Goal: Transaction & Acquisition: Book appointment/travel/reservation

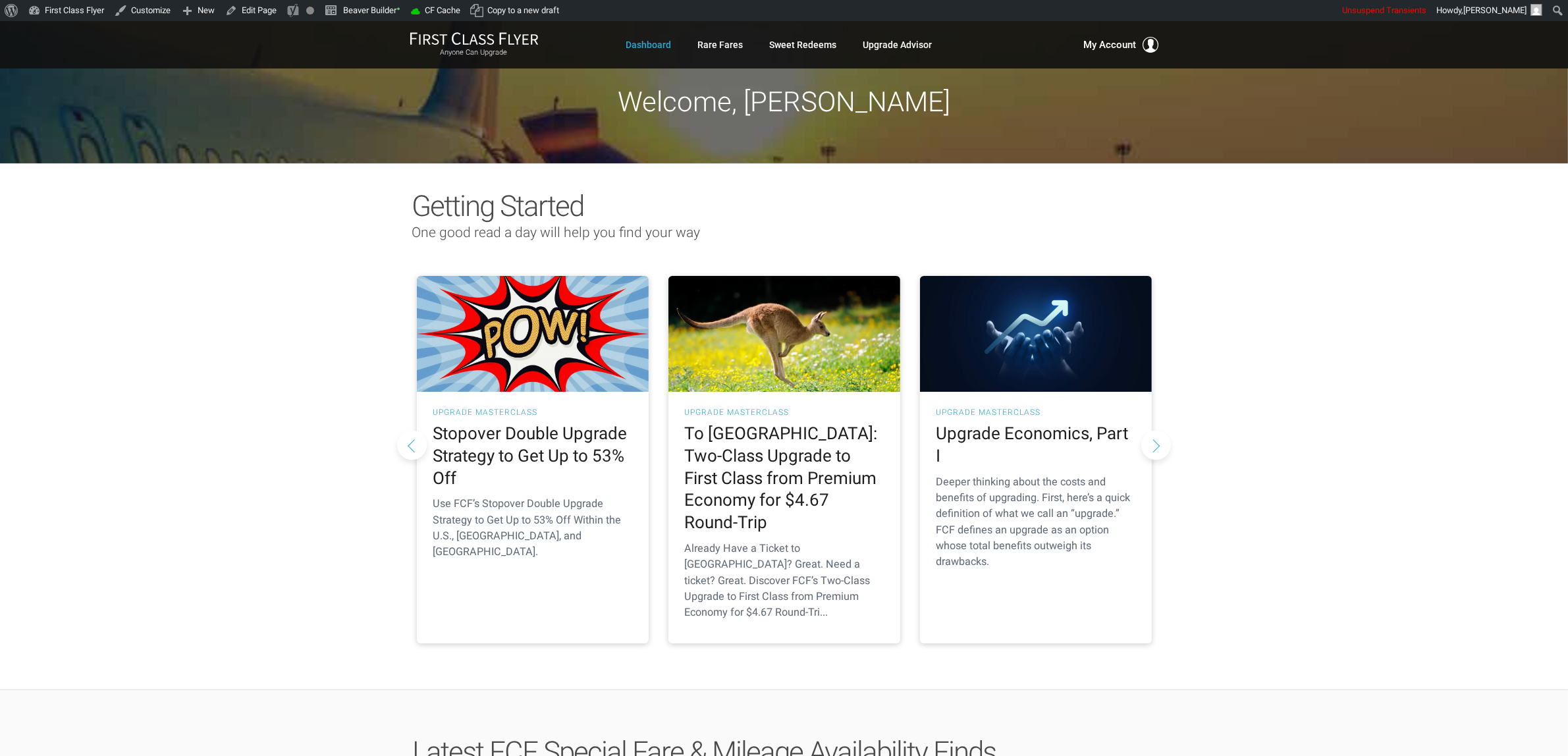
click at [682, 50] on ul "Dashboard Rare Fares Sweet Redeems Upgrade Advisor Profile Log Out" at bounding box center [779, 45] width 306 height 24
click at [713, 47] on link "Rare Fares" at bounding box center [720, 45] width 45 height 24
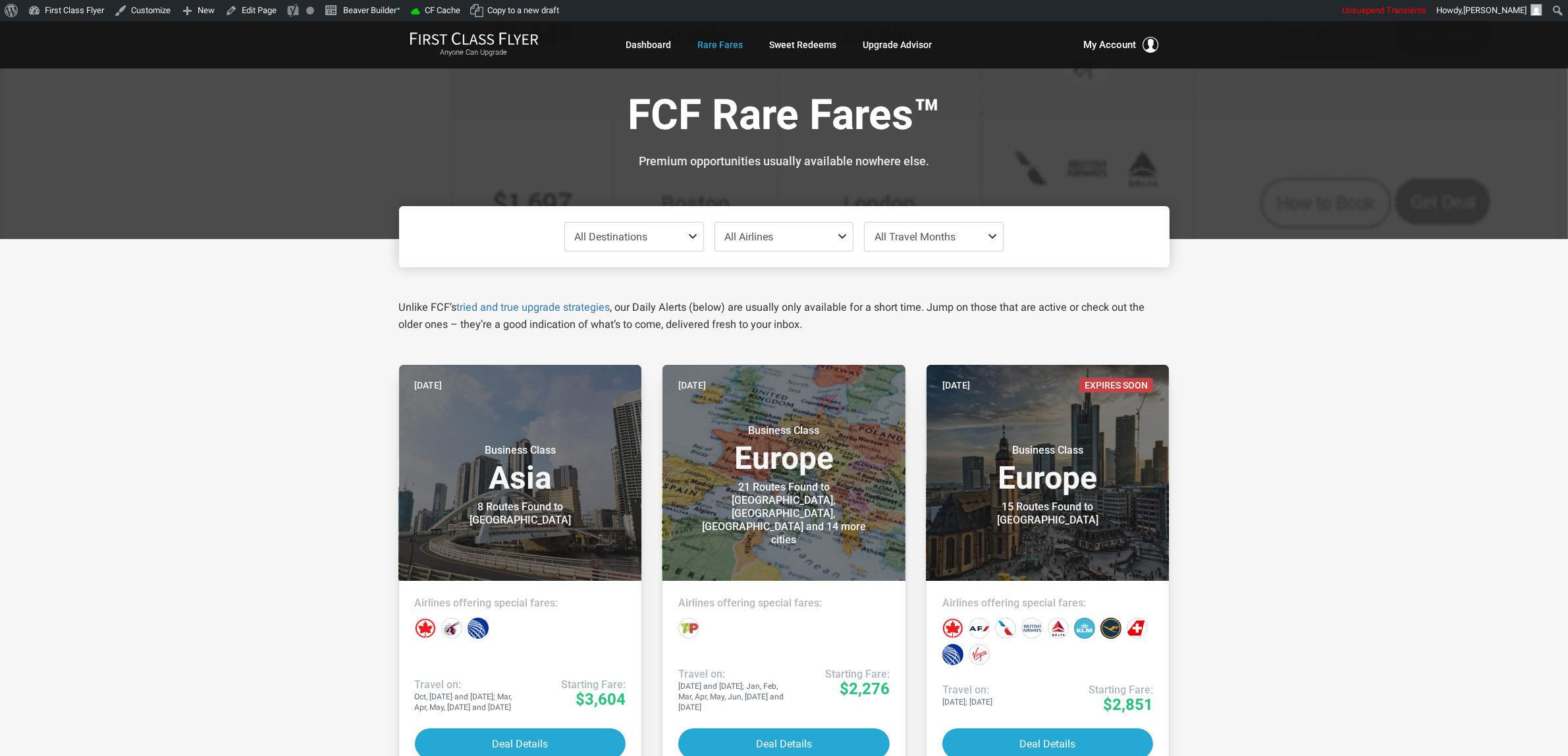
click at [639, 244] on span "All Destinations" at bounding box center [634, 237] width 139 height 28
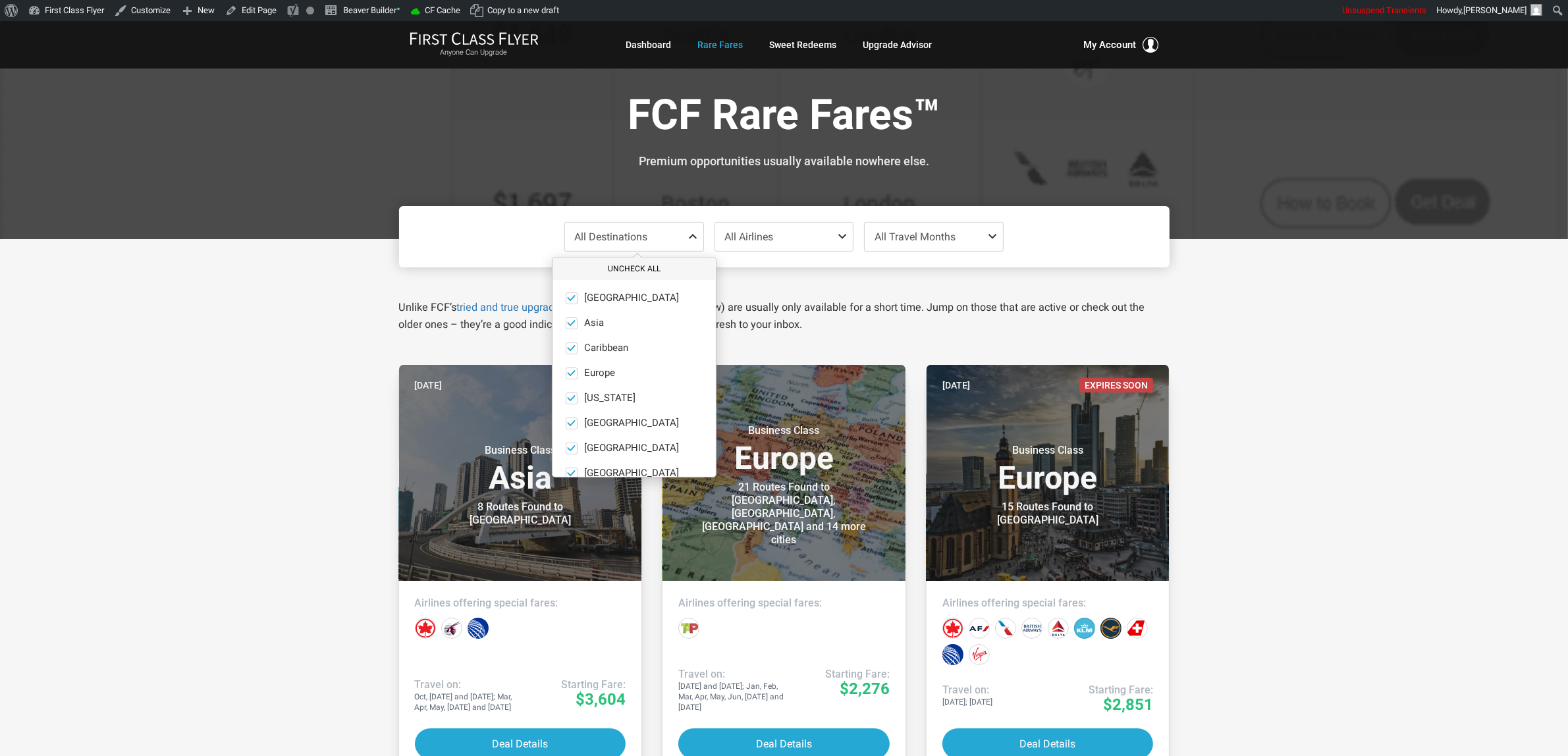
click at [630, 271] on button "Uncheck All" at bounding box center [633, 269] width 163 height 22
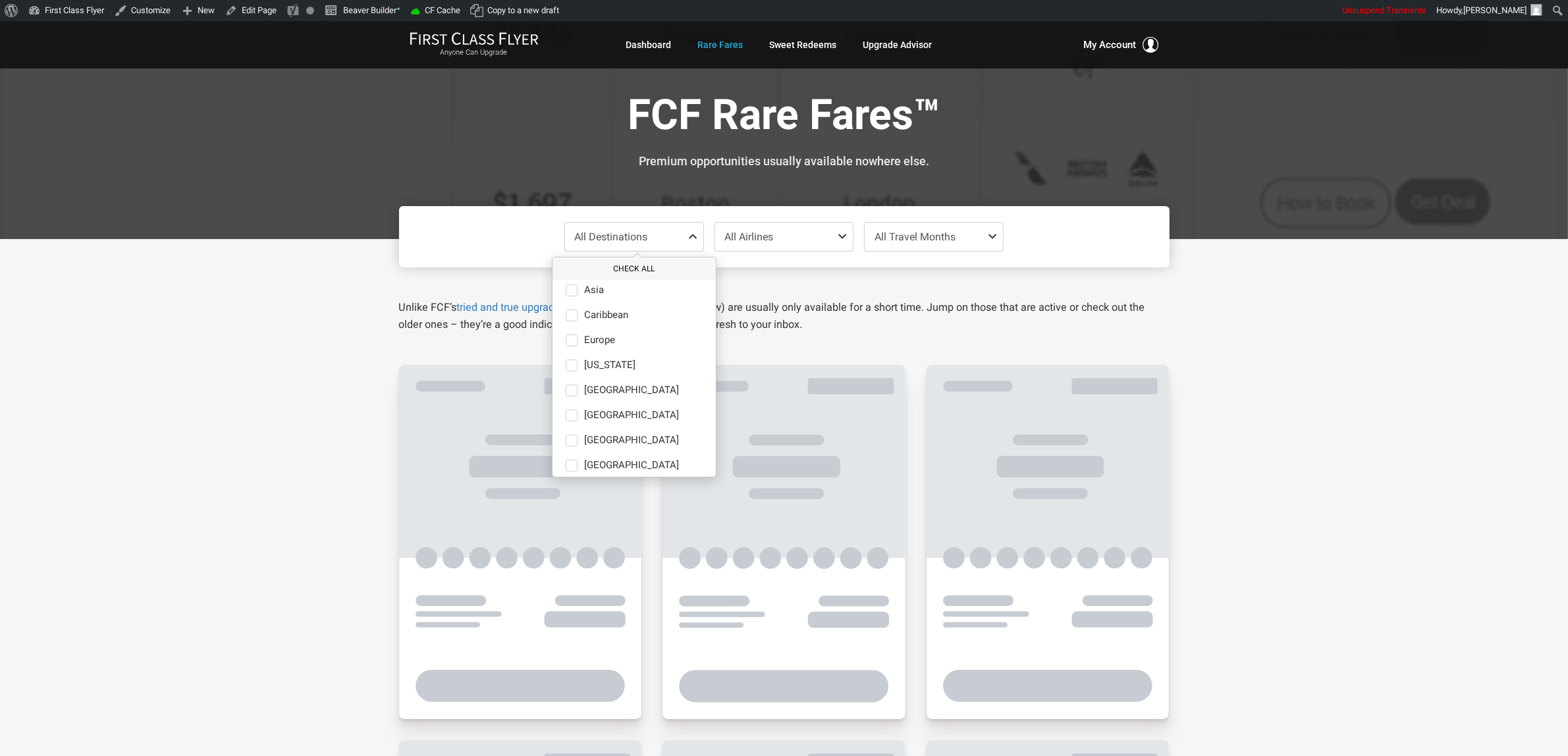
scroll to position [91, 0]
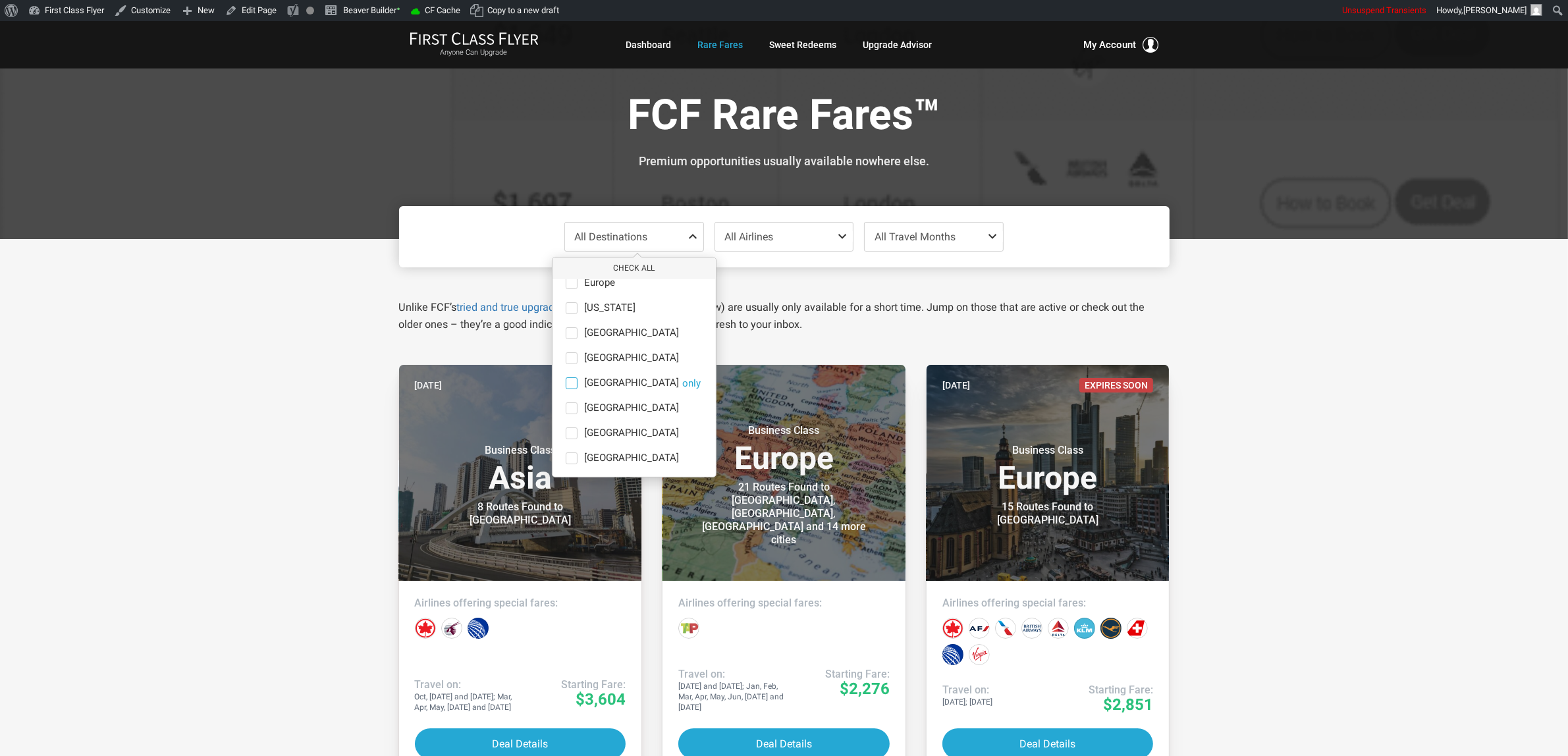
click at [597, 384] on span "Middle East" at bounding box center [631, 383] width 95 height 12
click at [0, 0] on input "Middle East only" at bounding box center [0, 0] width 0 height 0
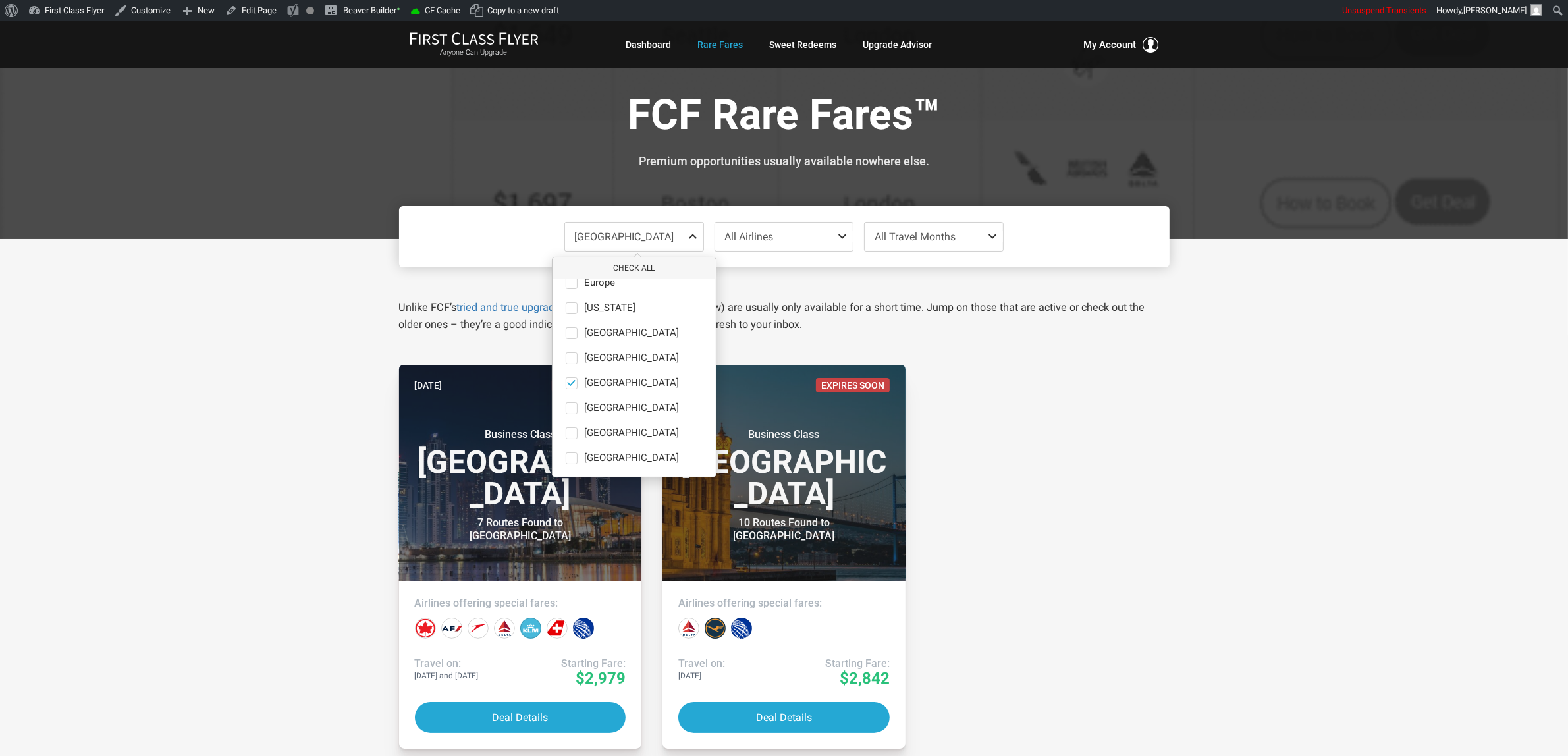
click at [1367, 303] on div "Middle East Check All Africa only Asia only Caribbean only Europe only Hawaii o…" at bounding box center [784, 654] width 1568 height 831
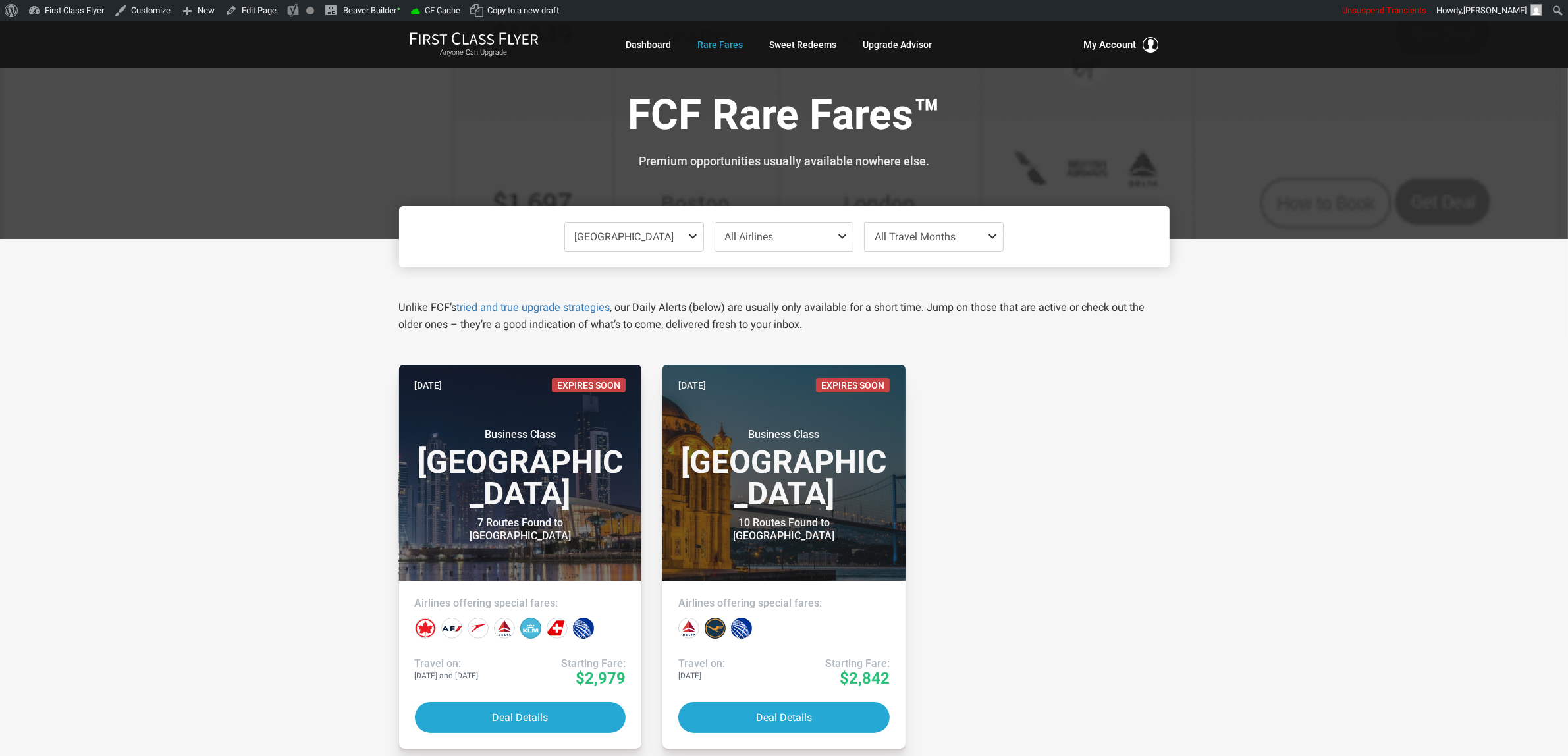
click at [636, 238] on span "Middle East" at bounding box center [634, 237] width 139 height 28
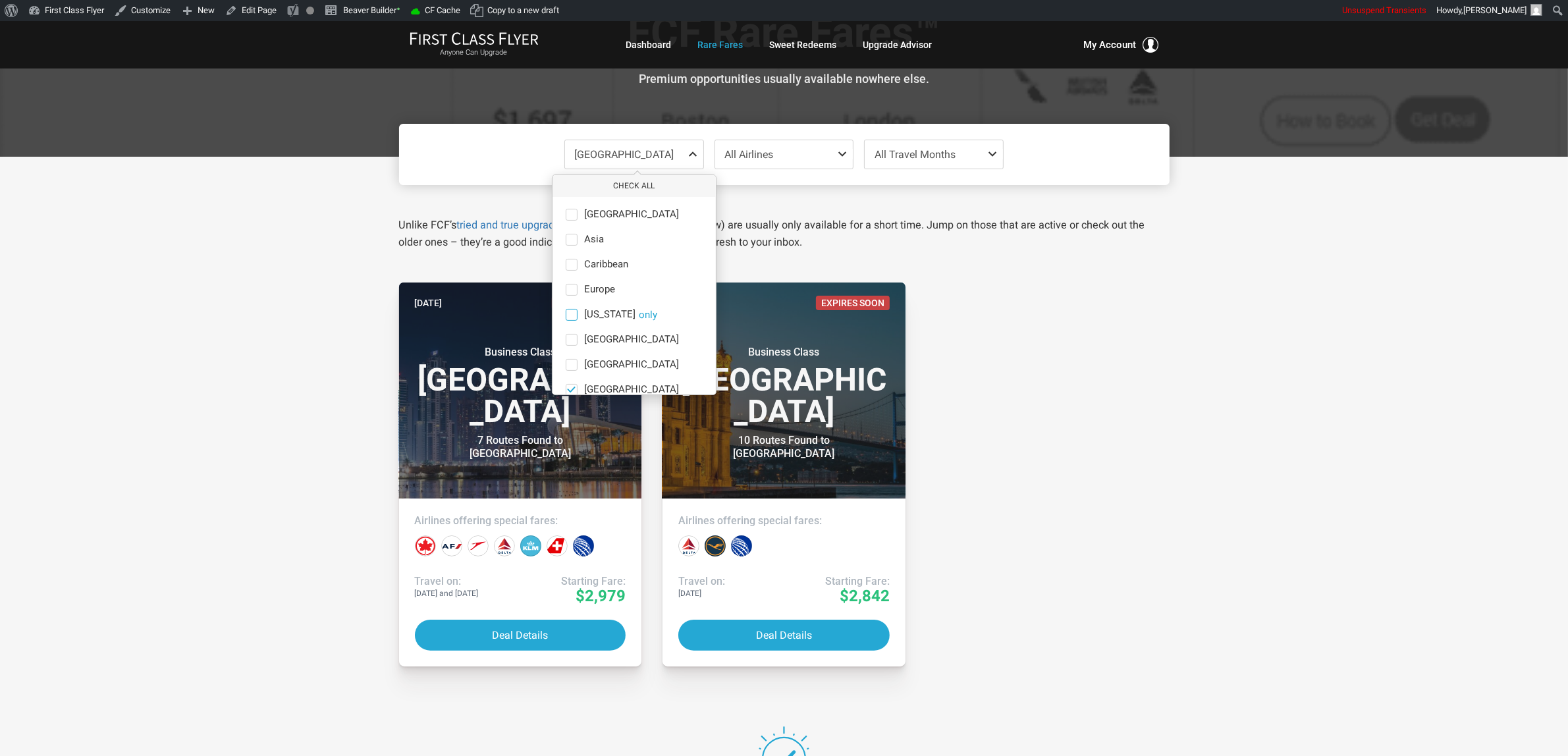
scroll to position [0, 0]
click at [585, 219] on span "Africa" at bounding box center [631, 216] width 95 height 12
click at [0, 0] on input "Africa only" at bounding box center [0, 0] width 0 height 0
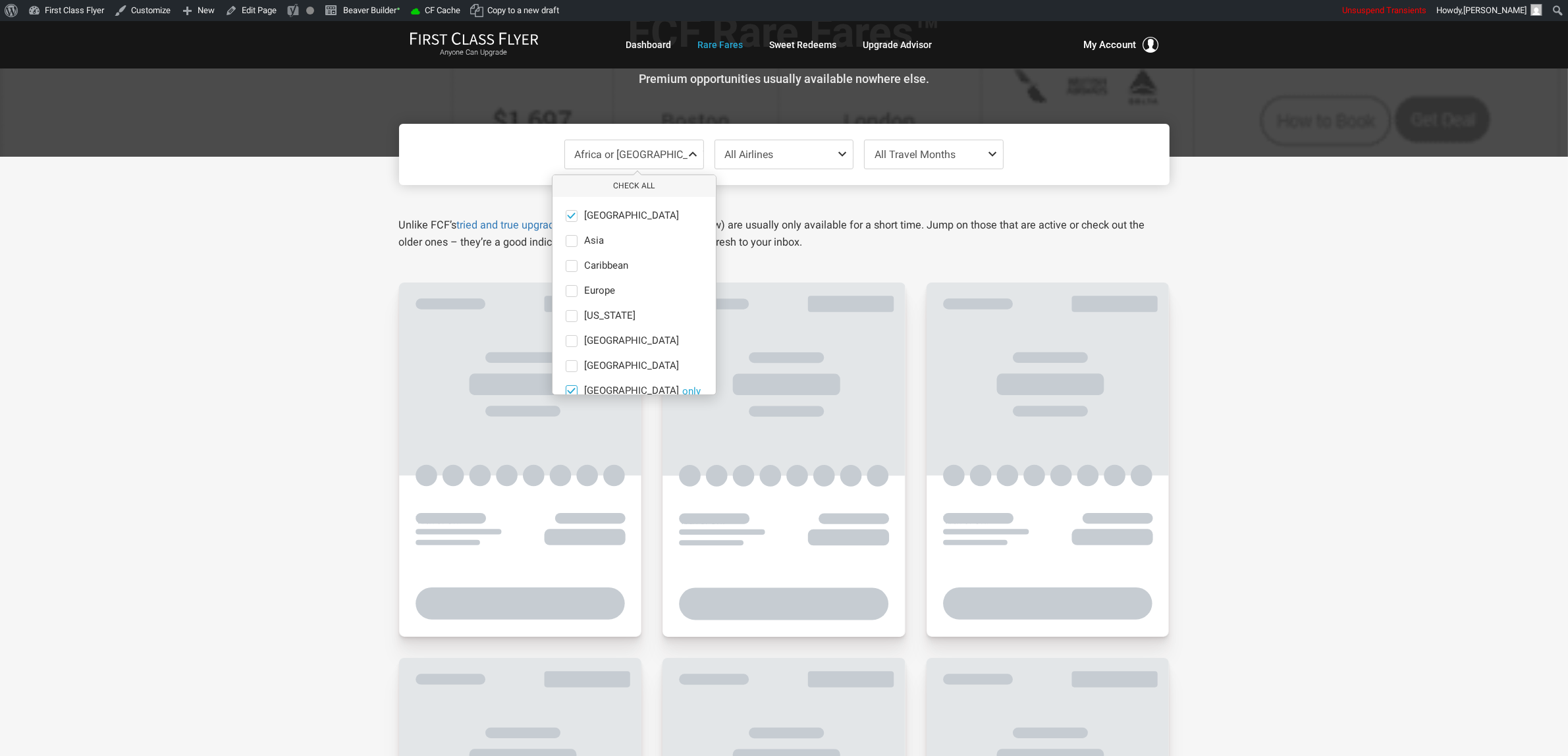
click at [593, 388] on span "Middle East" at bounding box center [631, 391] width 95 height 12
click at [0, 0] on input "Middle East only" at bounding box center [0, 0] width 0 height 0
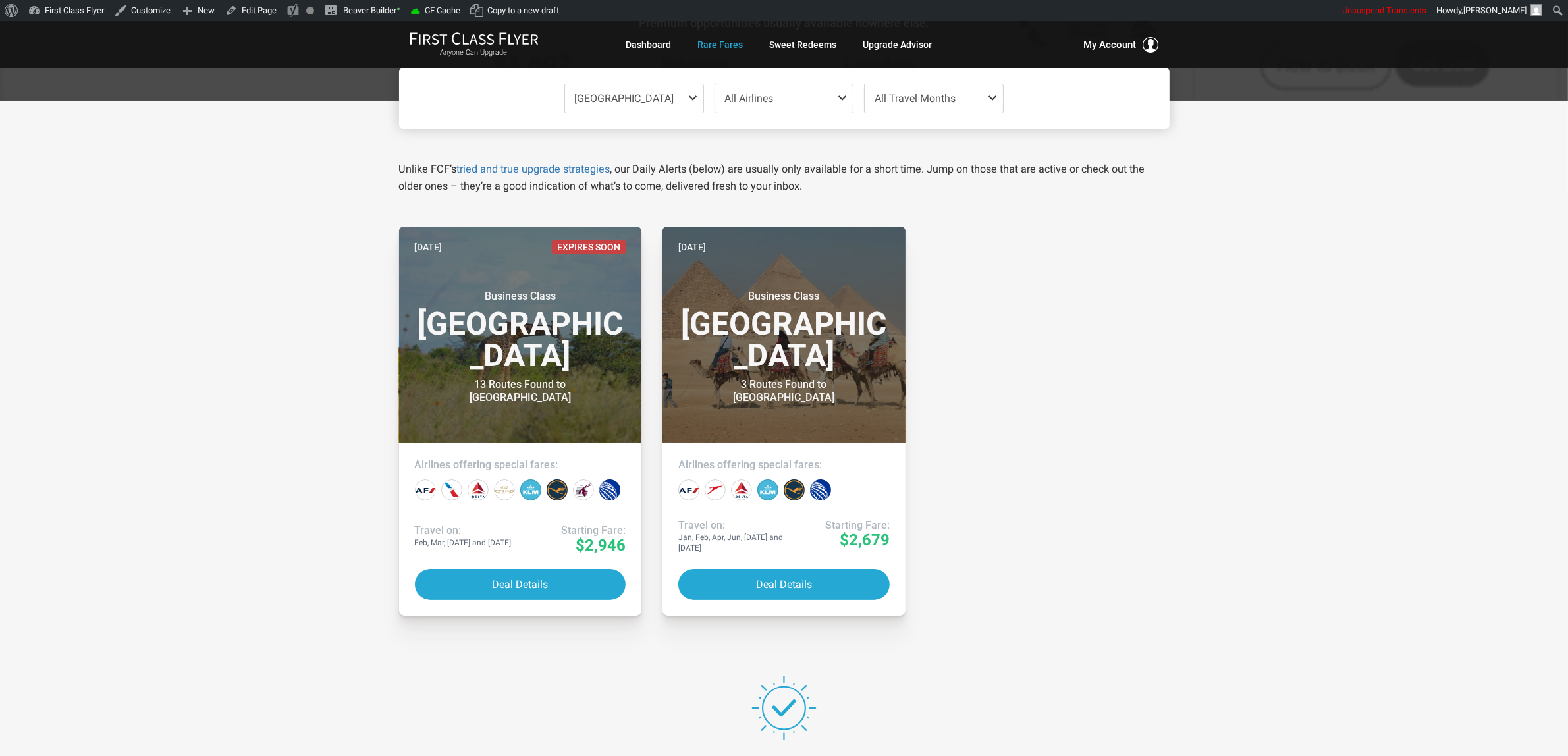
scroll to position [247, 0]
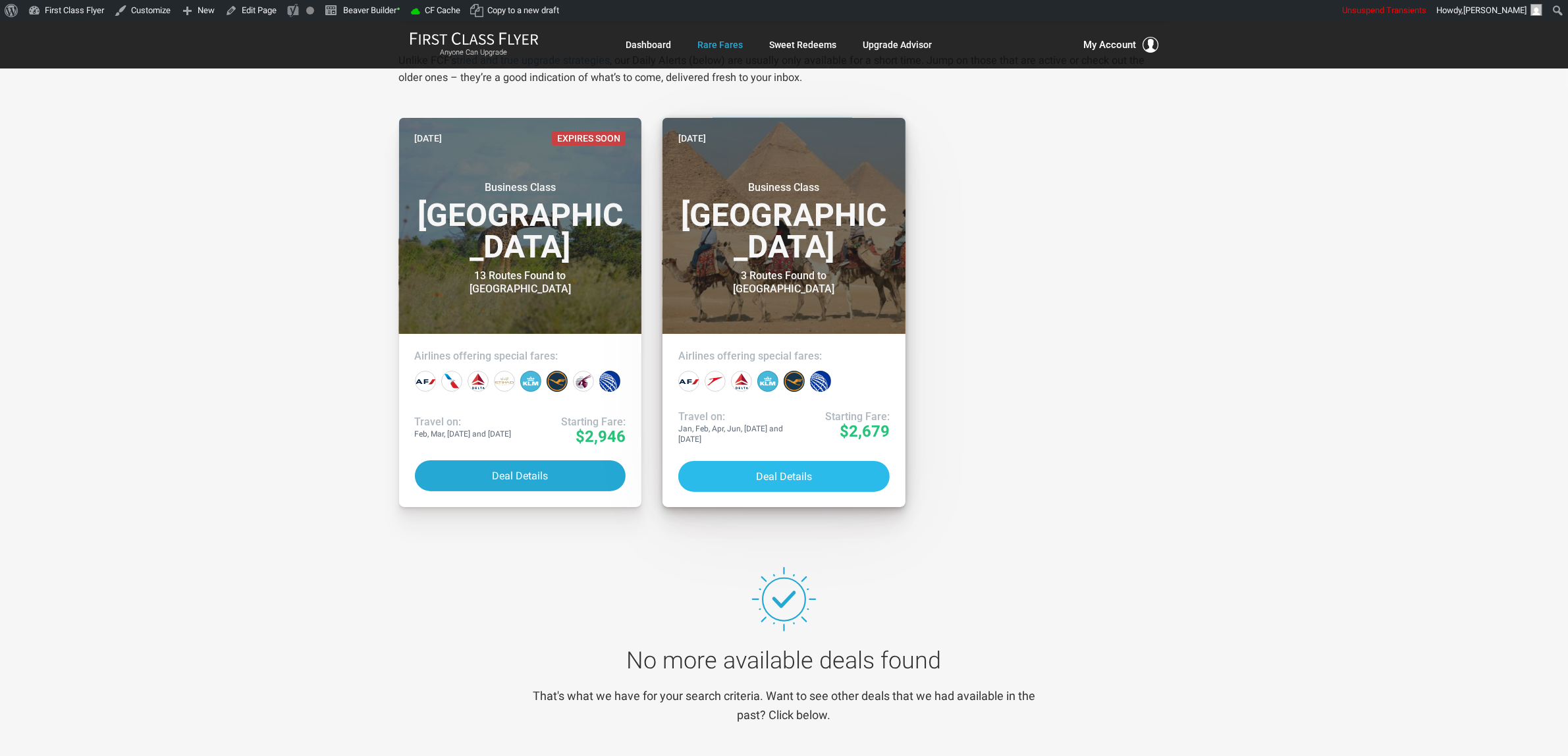
click at [795, 477] on button "Deal Details" at bounding box center [783, 477] width 211 height 31
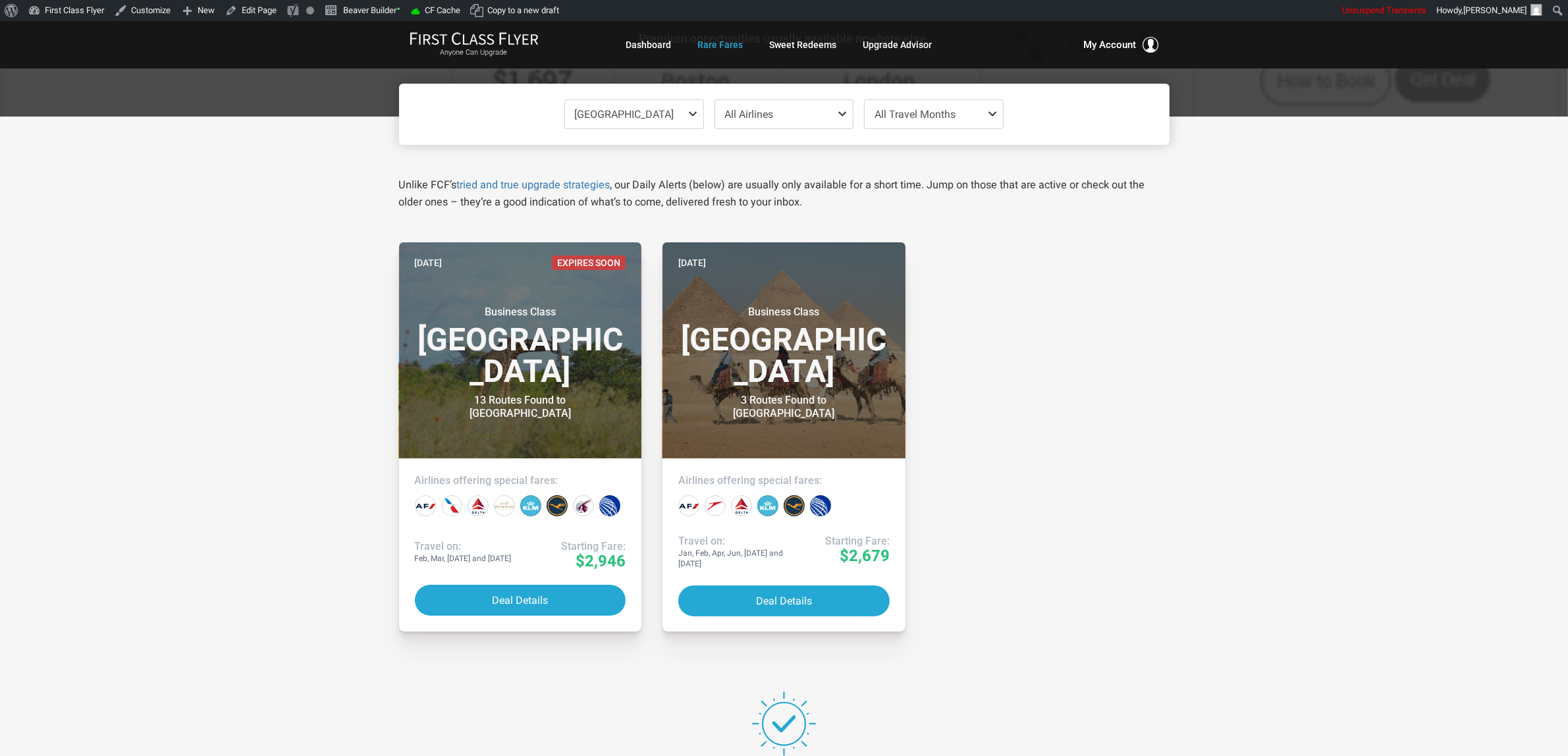
scroll to position [0, 0]
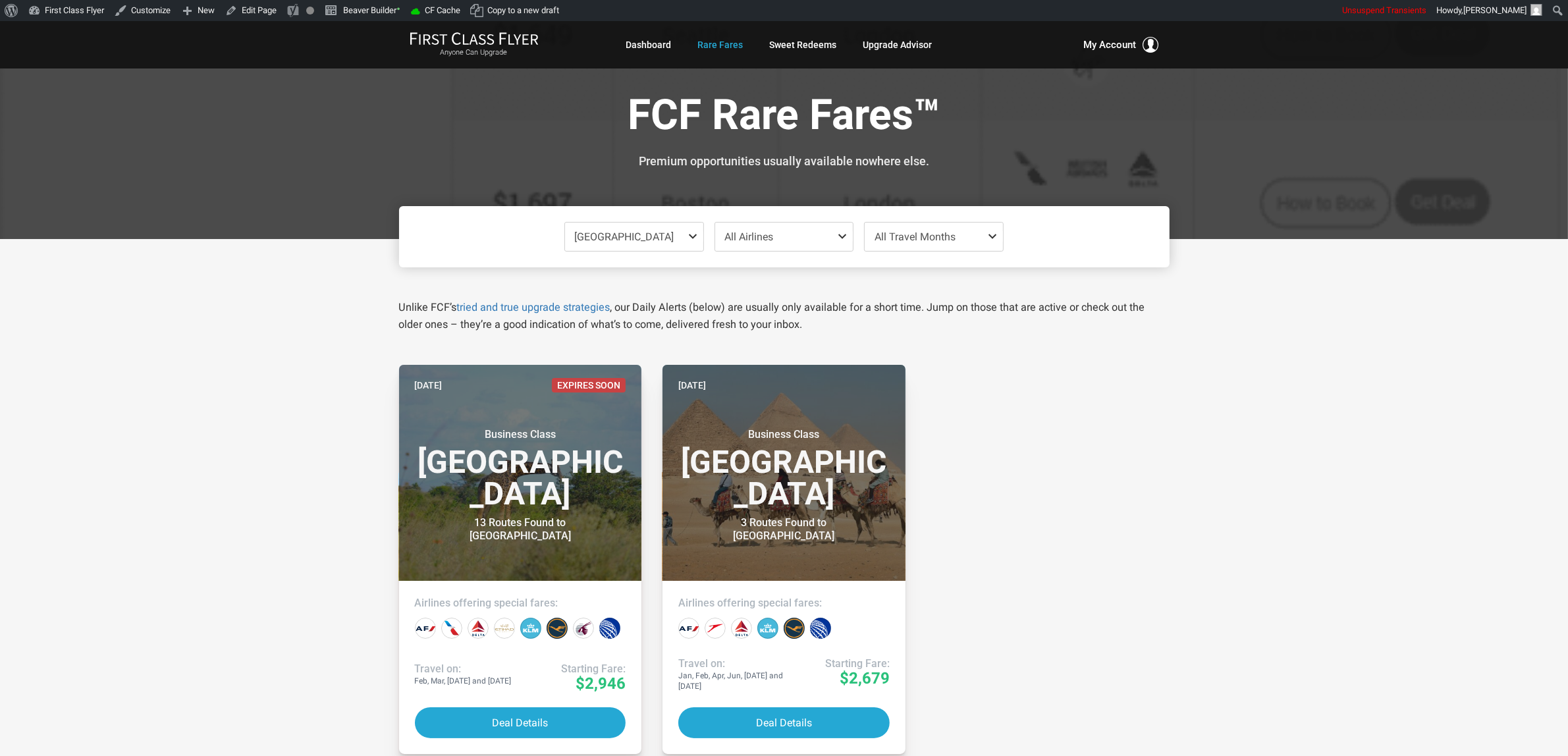
click at [633, 228] on span "Africa" at bounding box center [634, 237] width 139 height 28
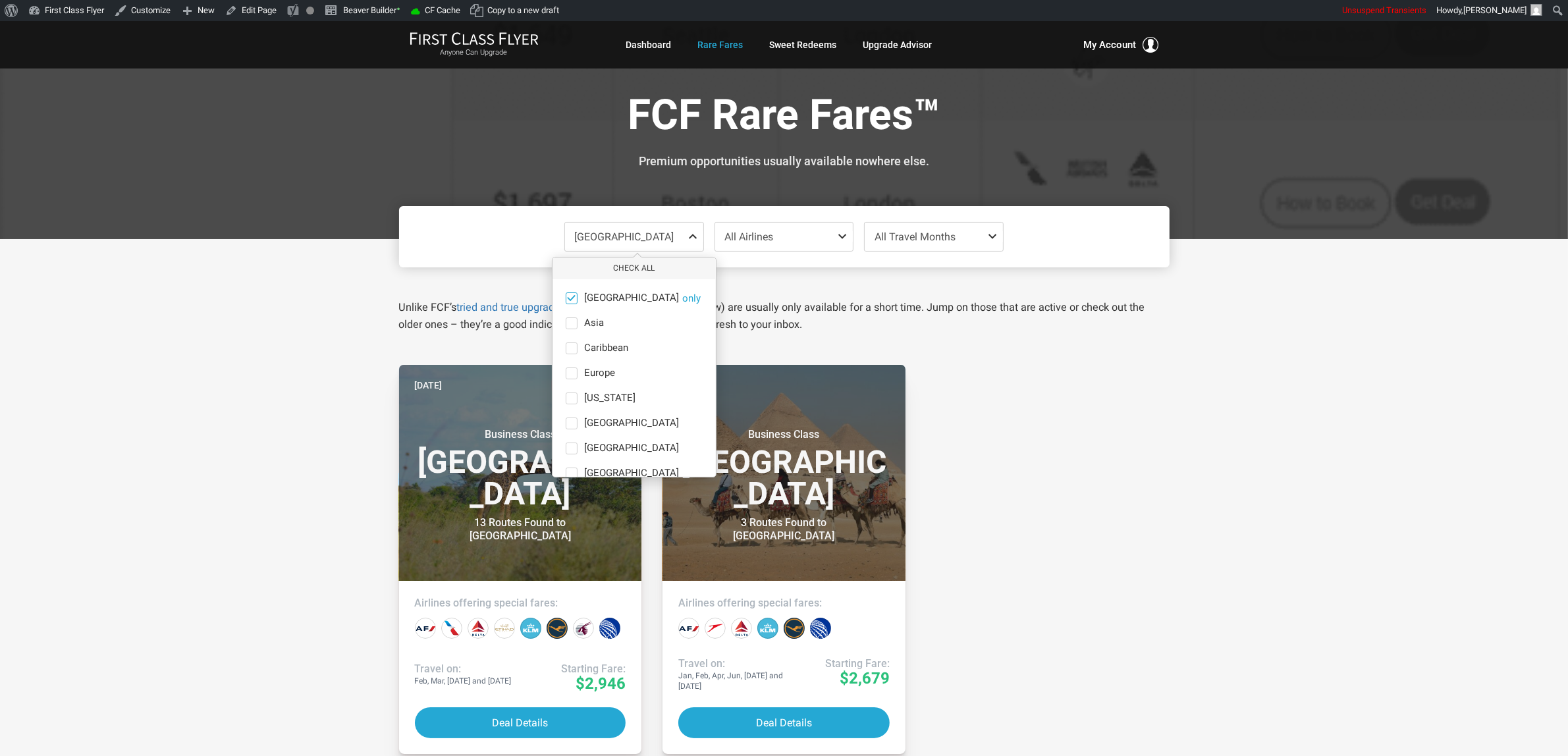
click at [584, 295] on span "Africa" at bounding box center [631, 298] width 95 height 12
click at [0, 0] on input "Africa only" at bounding box center [0, 0] width 0 height 0
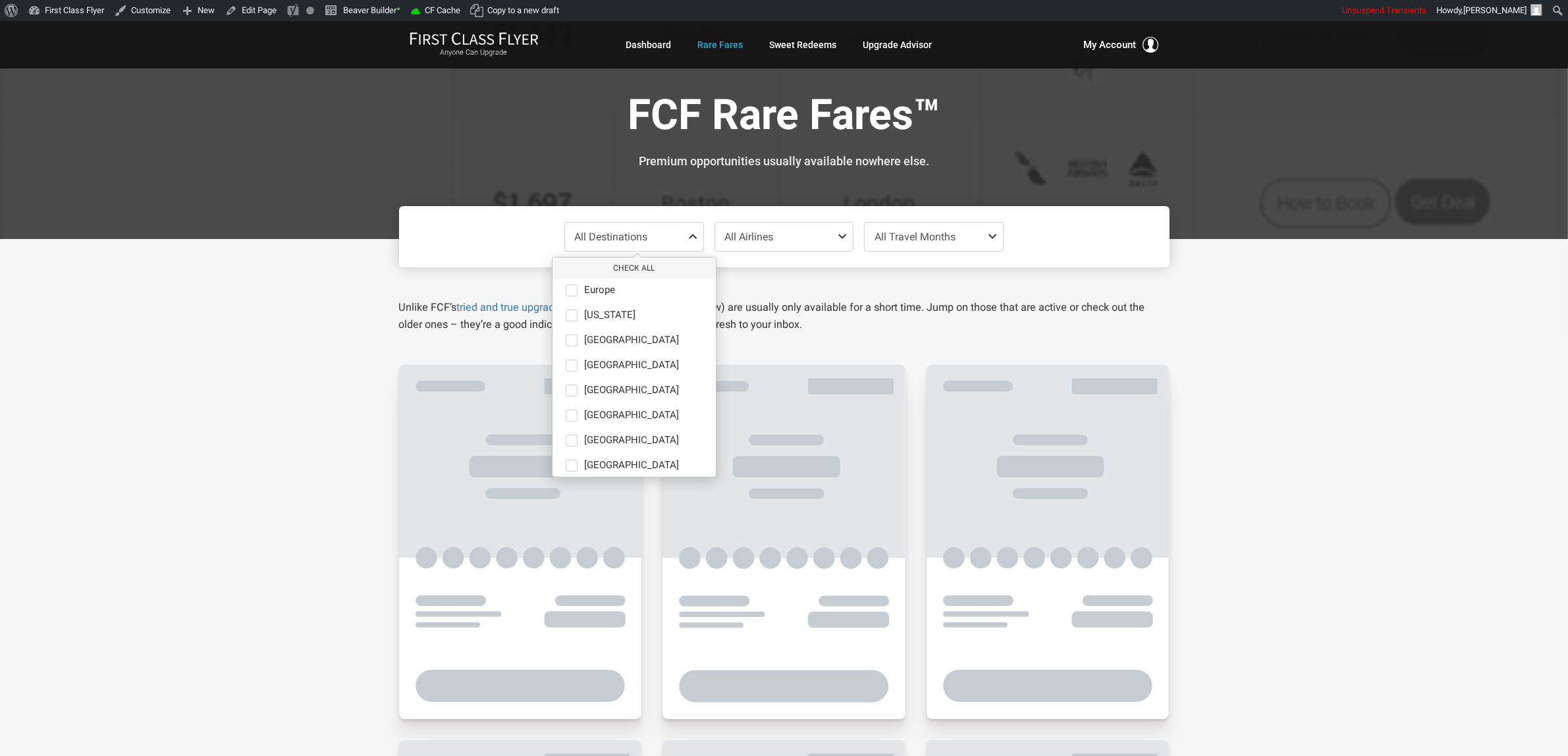
scroll to position [91, 0]
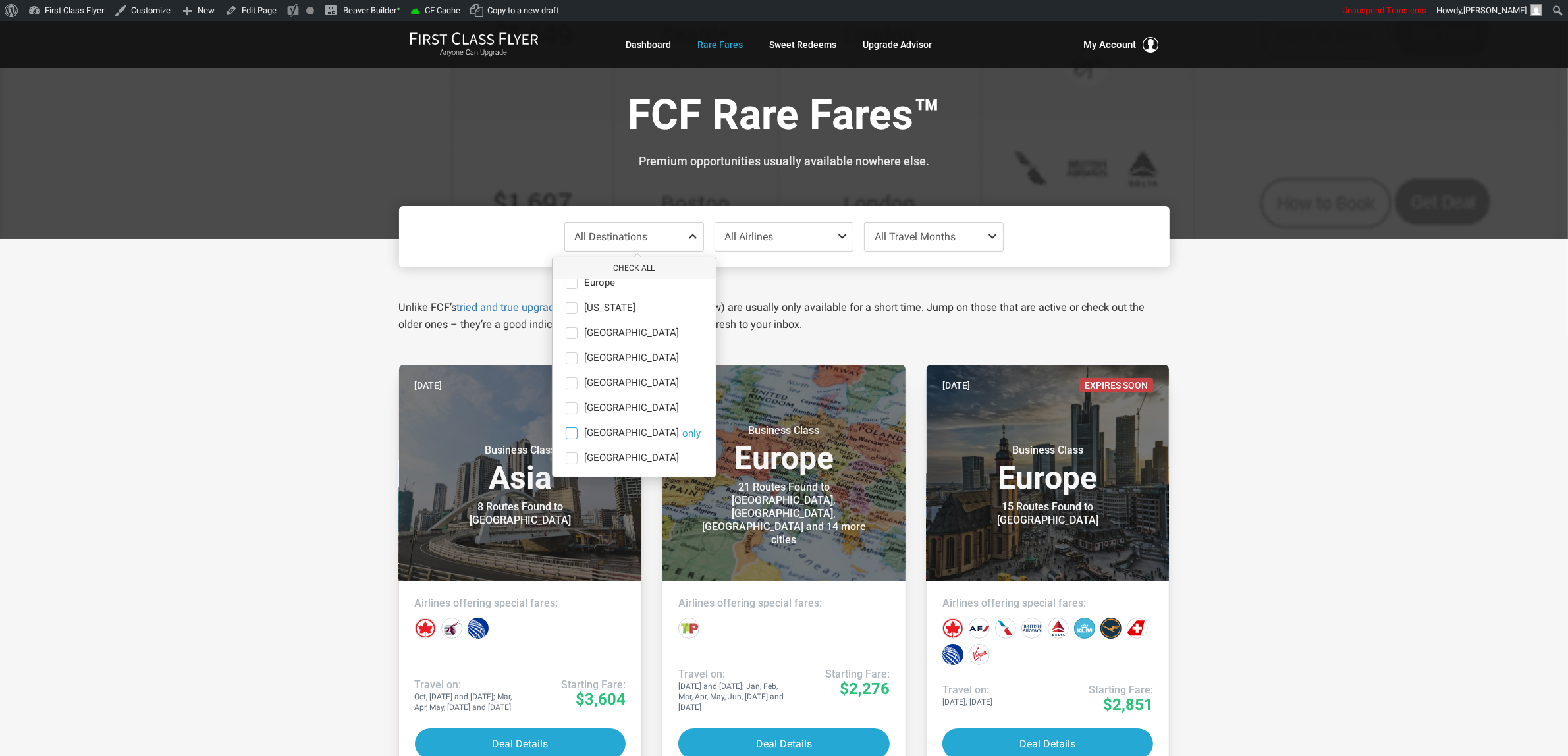
click at [624, 436] on span "South America" at bounding box center [631, 433] width 95 height 12
click at [0, 0] on input "South America only" at bounding box center [0, 0] width 0 height 0
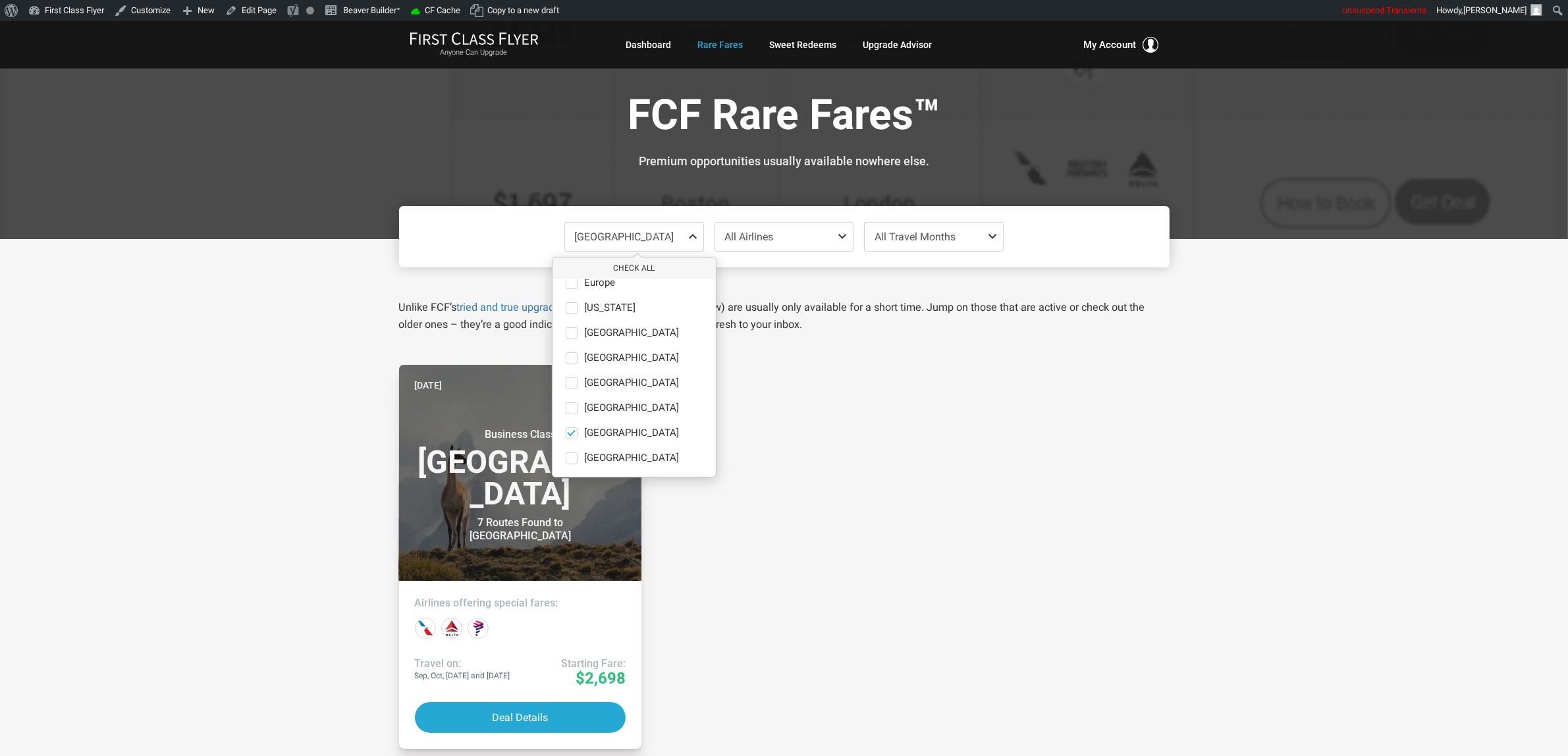
click at [824, 475] on div "Aug 27 Expires Soon Business Class South America 7 Routes Found to Santiago Air…" at bounding box center [785, 687] width 792 height 644
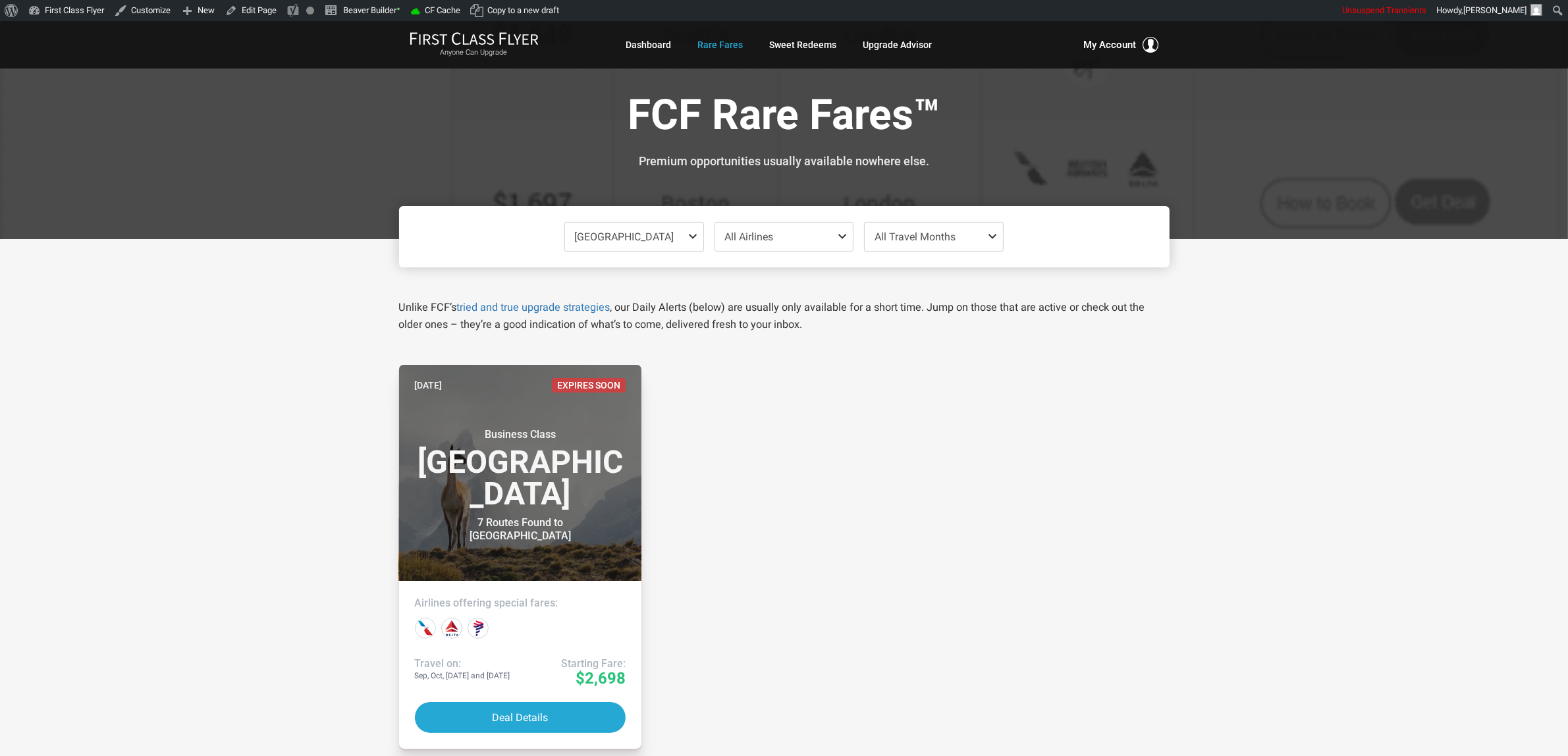
click at [613, 238] on span "South America" at bounding box center [624, 237] width 100 height 13
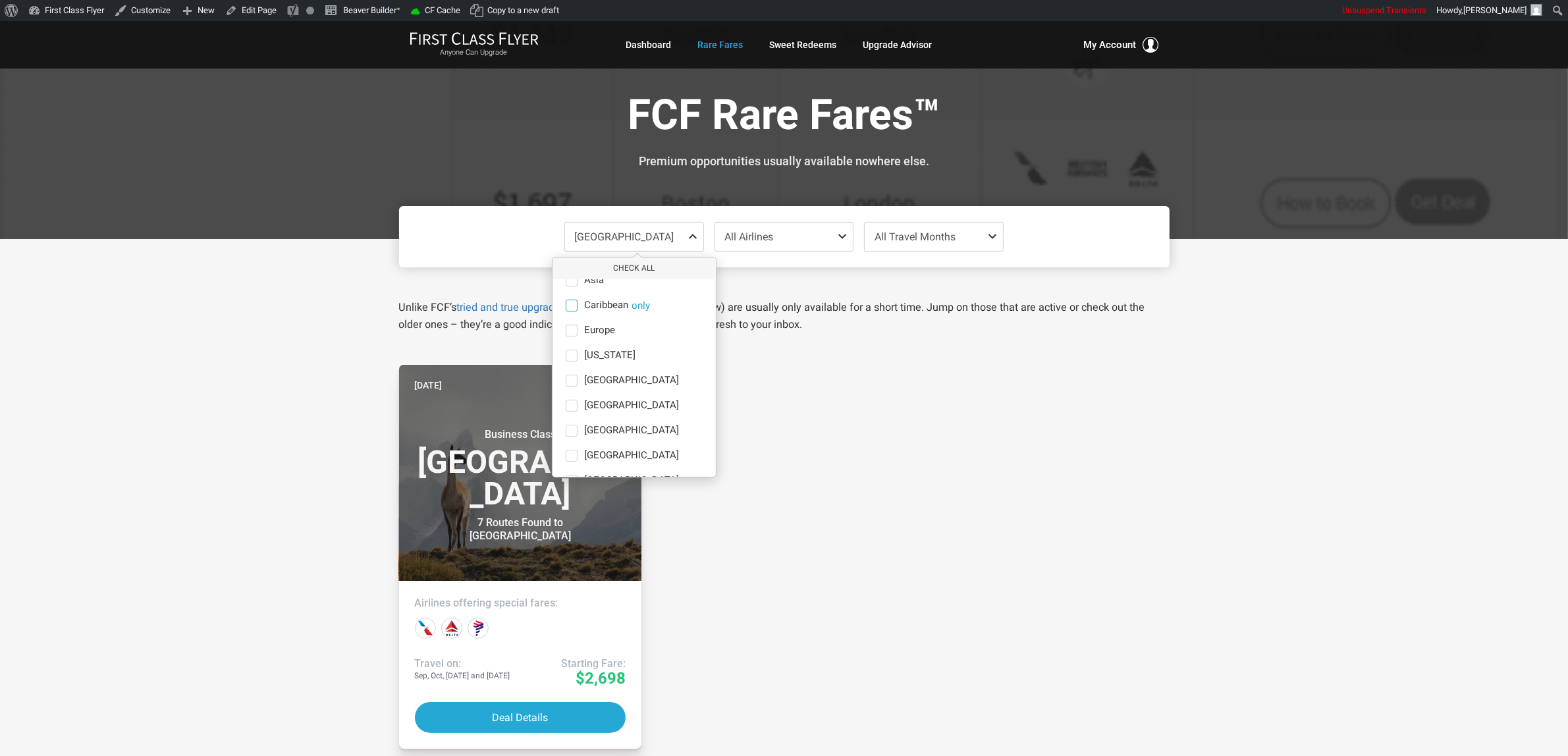
scroll to position [0, 0]
click at [595, 376] on span "Europe" at bounding box center [599, 373] width 31 height 12
click at [0, 0] on input "Europe only" at bounding box center [0, 0] width 0 height 0
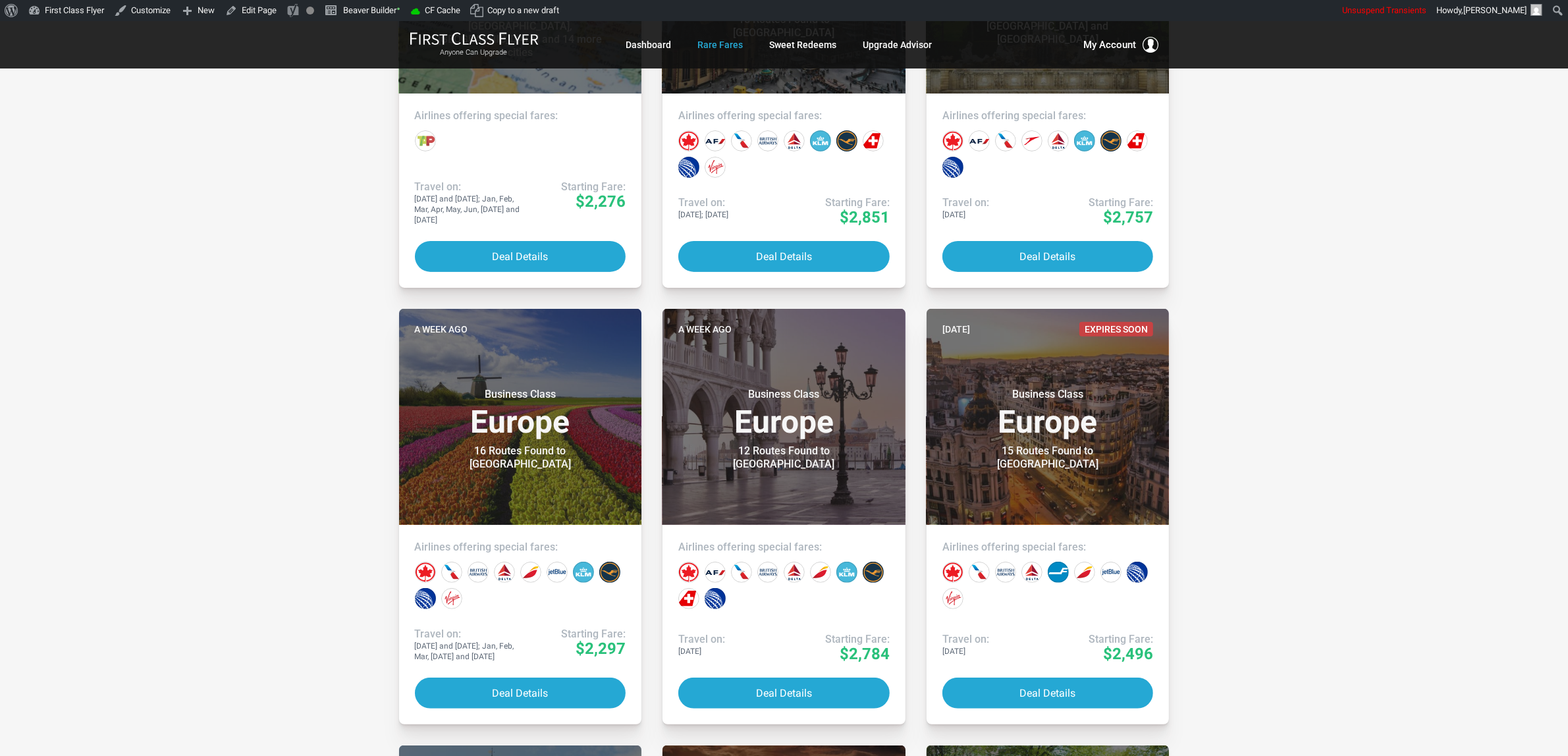
scroll to position [576, 0]
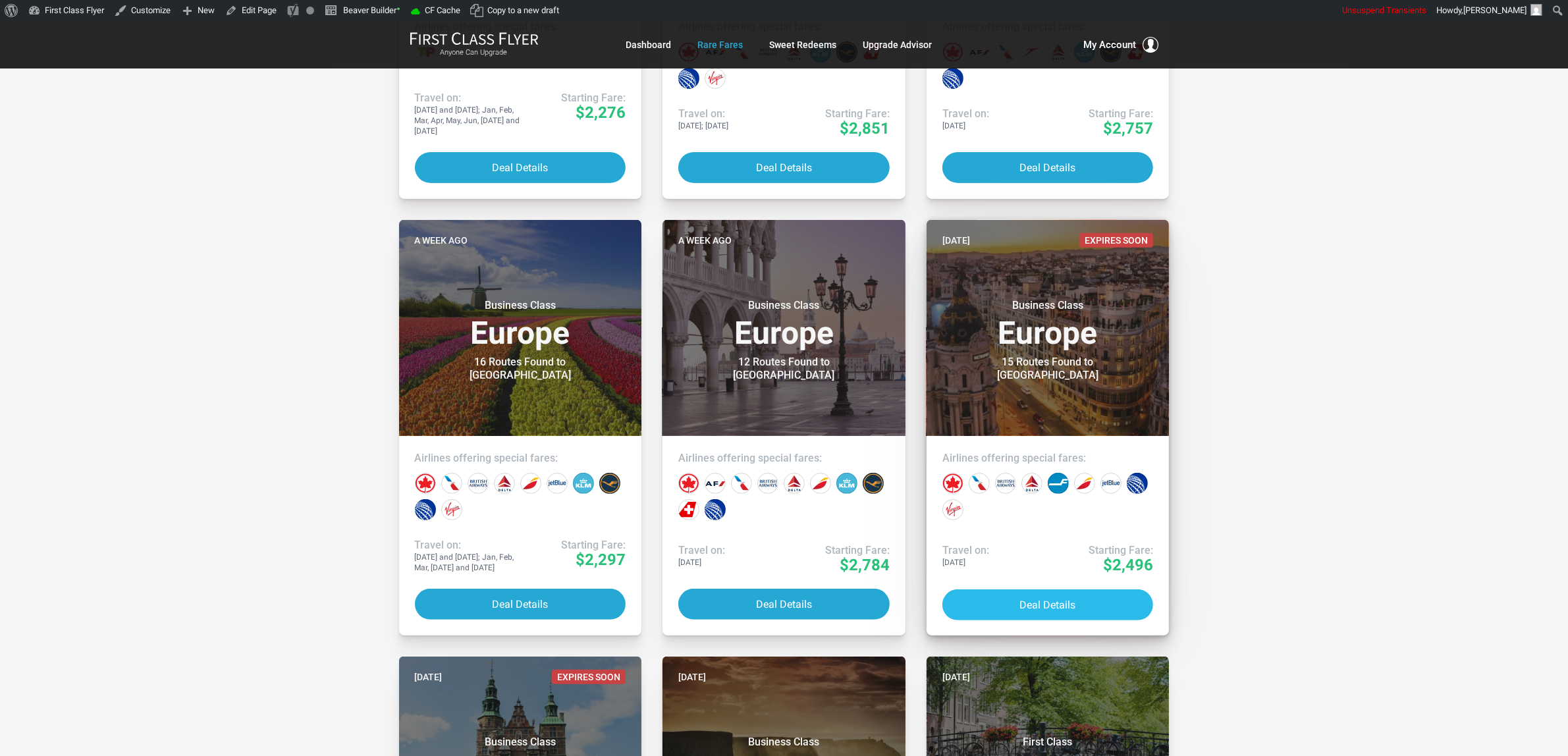
click at [1068, 600] on button "Deal Details" at bounding box center [1048, 605] width 211 height 31
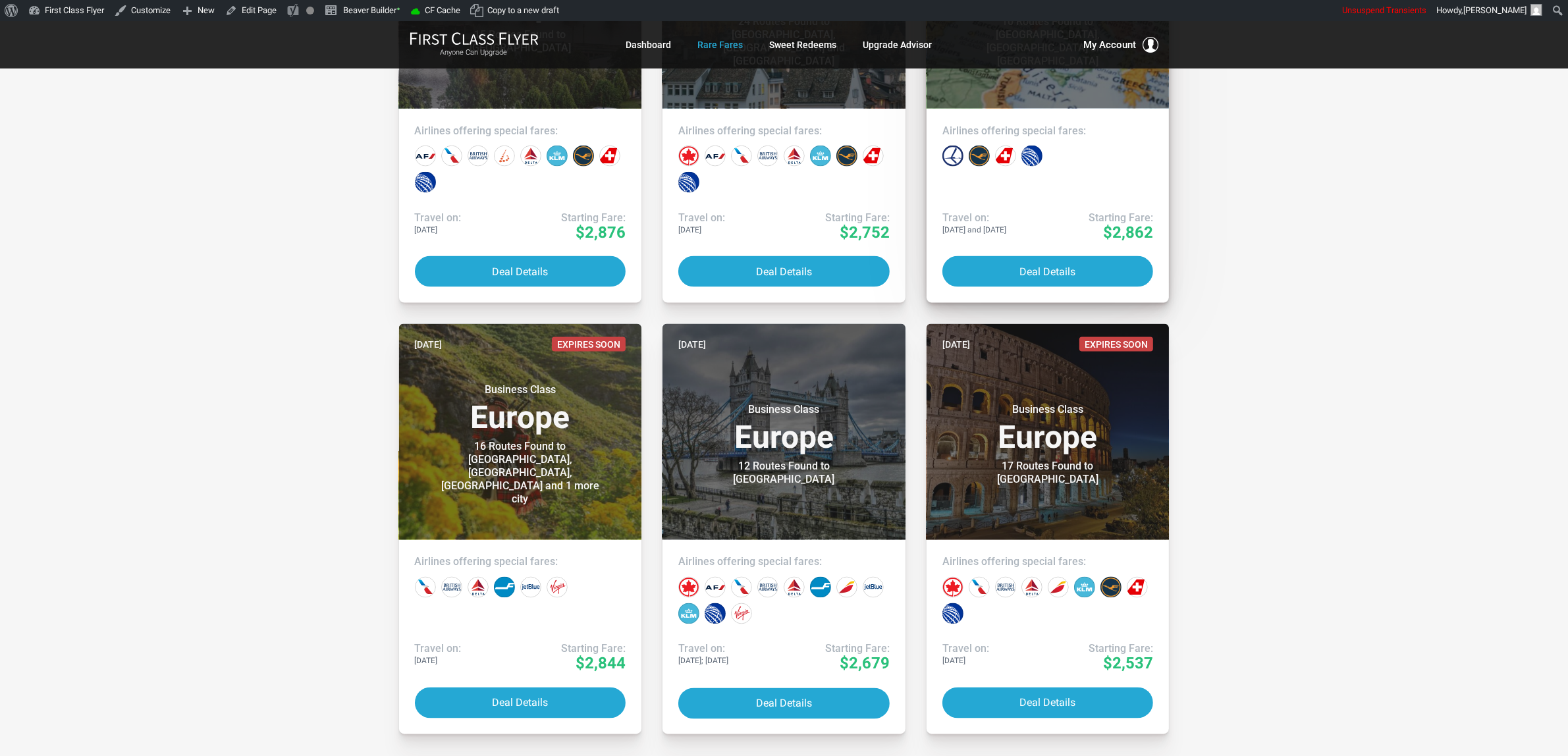
scroll to position [2800, 0]
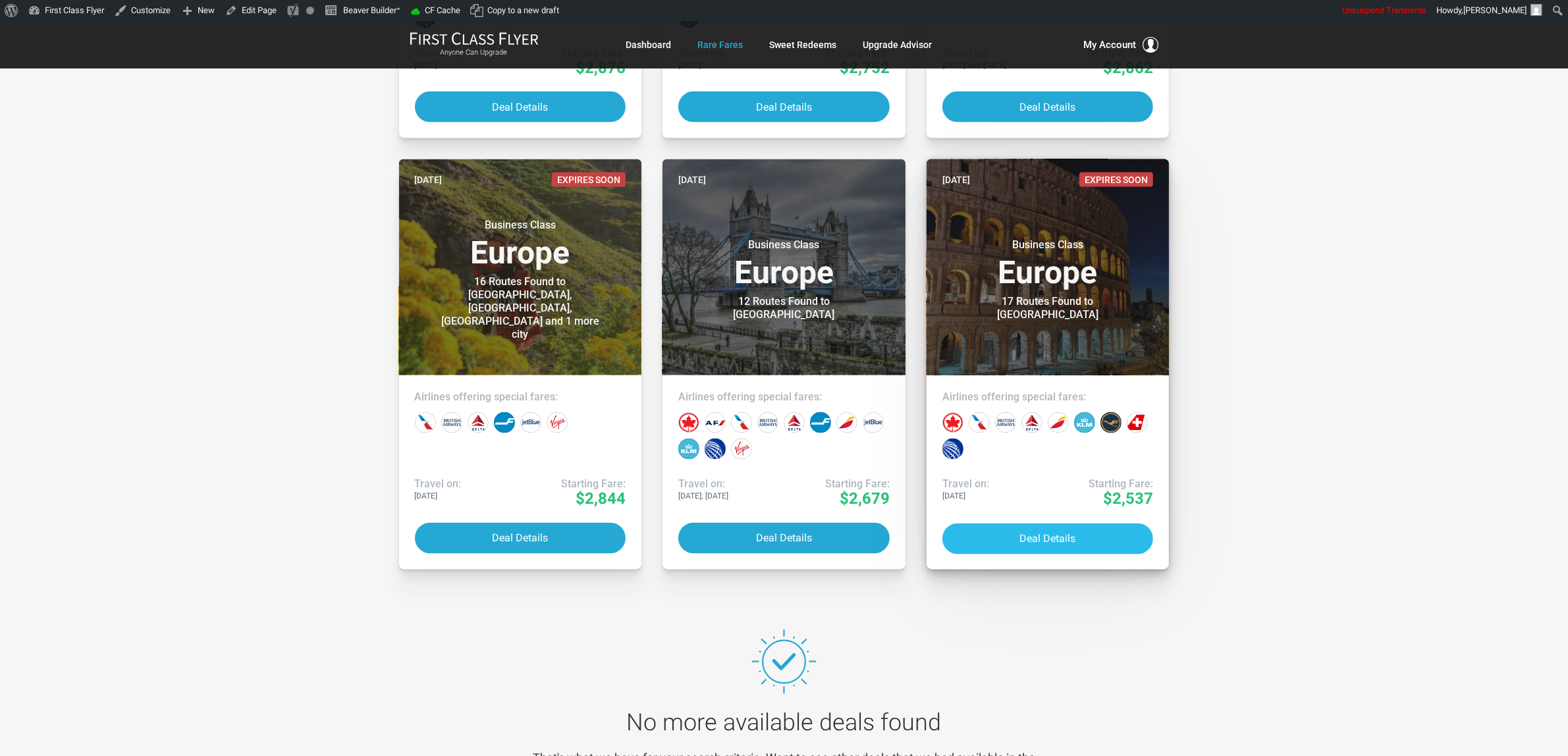
click at [1081, 540] on button "Deal Details" at bounding box center [1048, 539] width 211 height 31
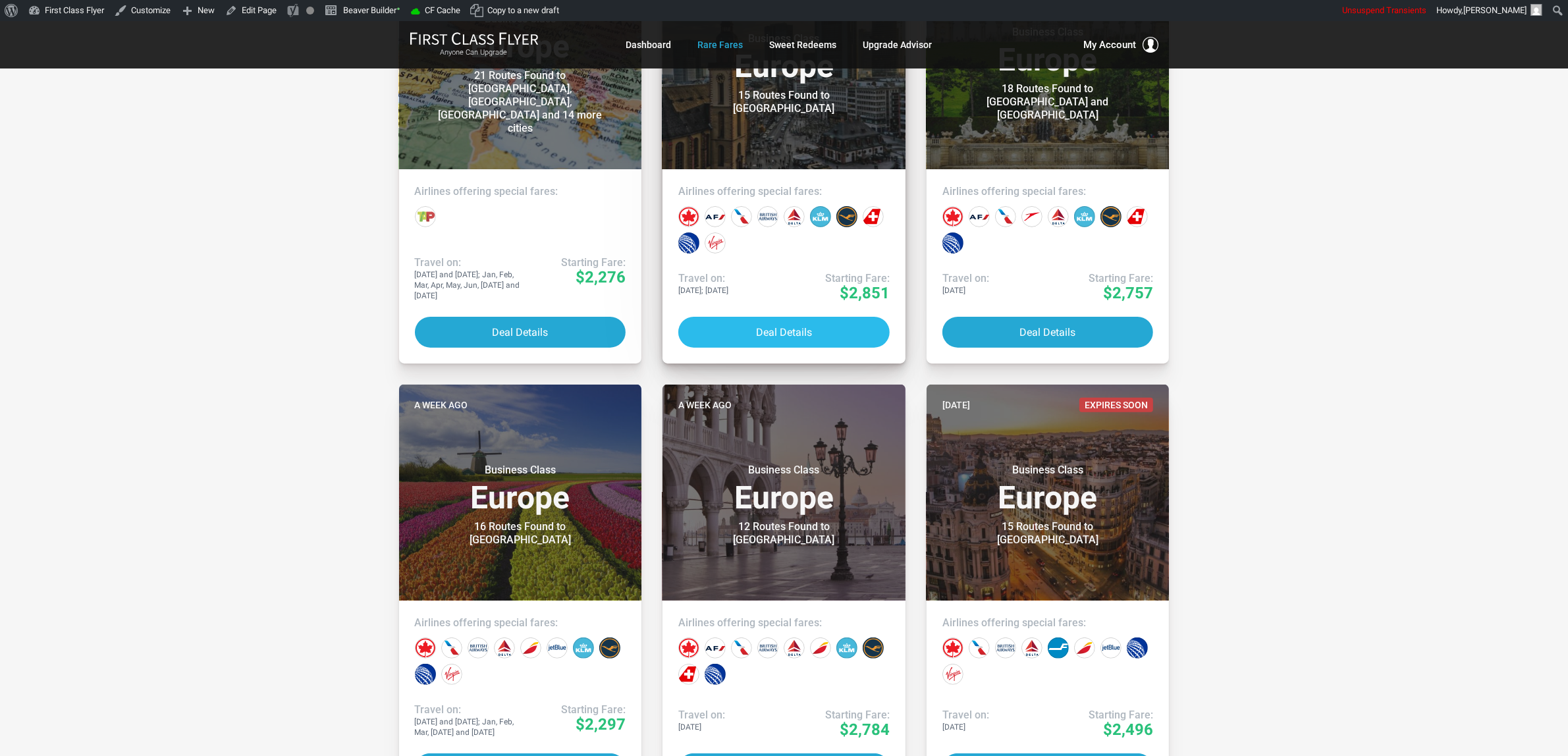
scroll to position [0, 0]
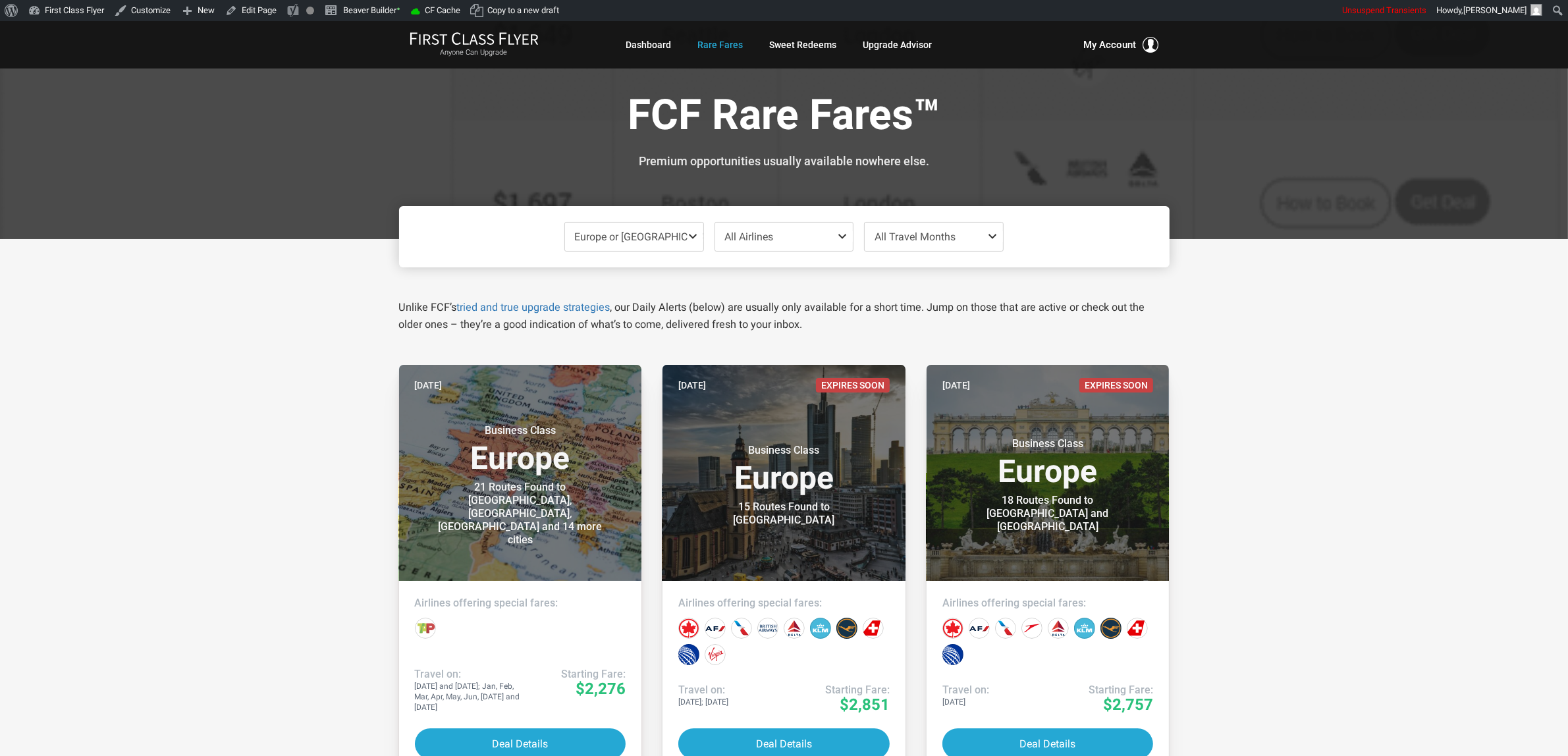
click at [632, 233] on span "Europe or South America" at bounding box center [648, 237] width 146 height 13
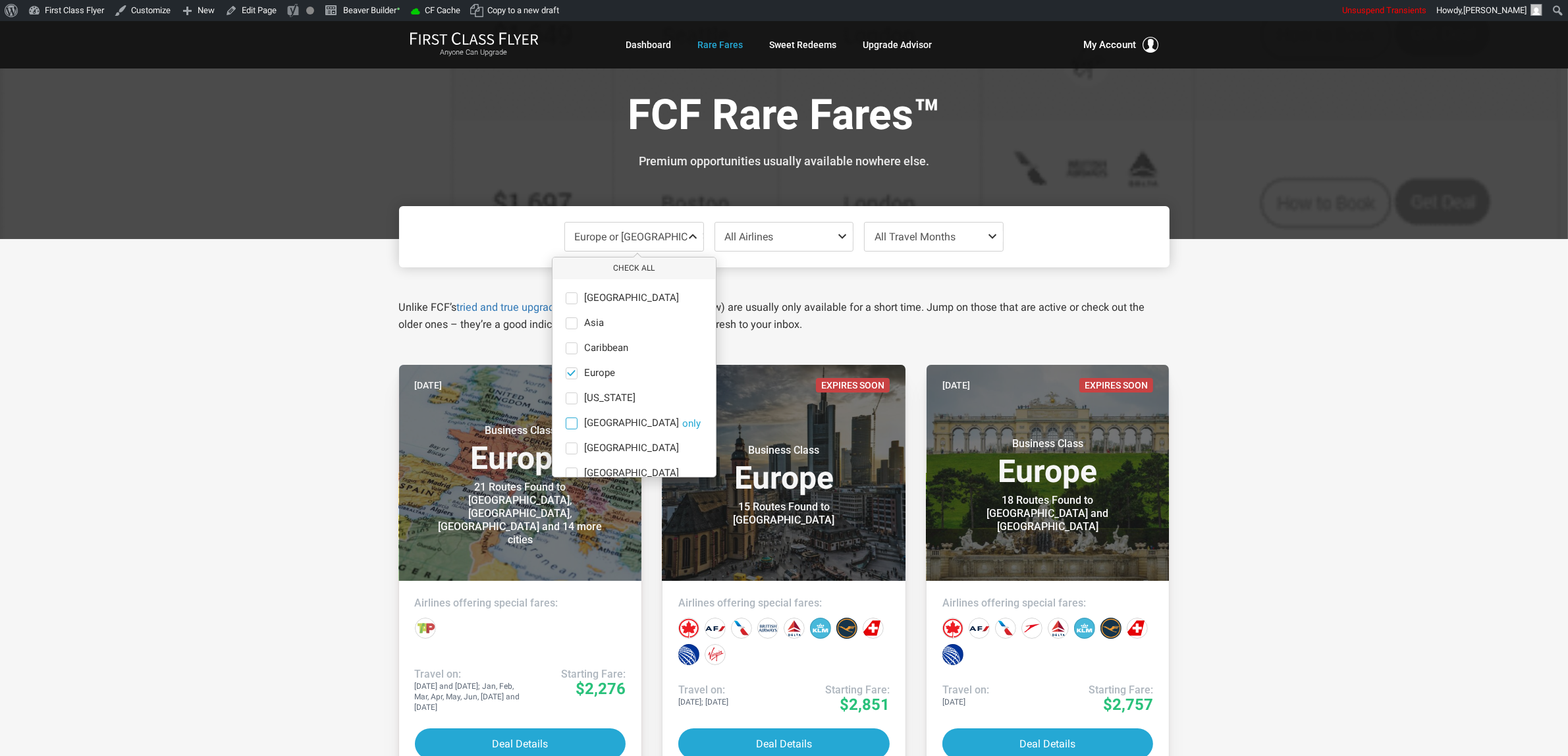
click at [600, 420] on span "India" at bounding box center [631, 424] width 95 height 12
click at [0, 0] on input "India only" at bounding box center [0, 0] width 0 height 0
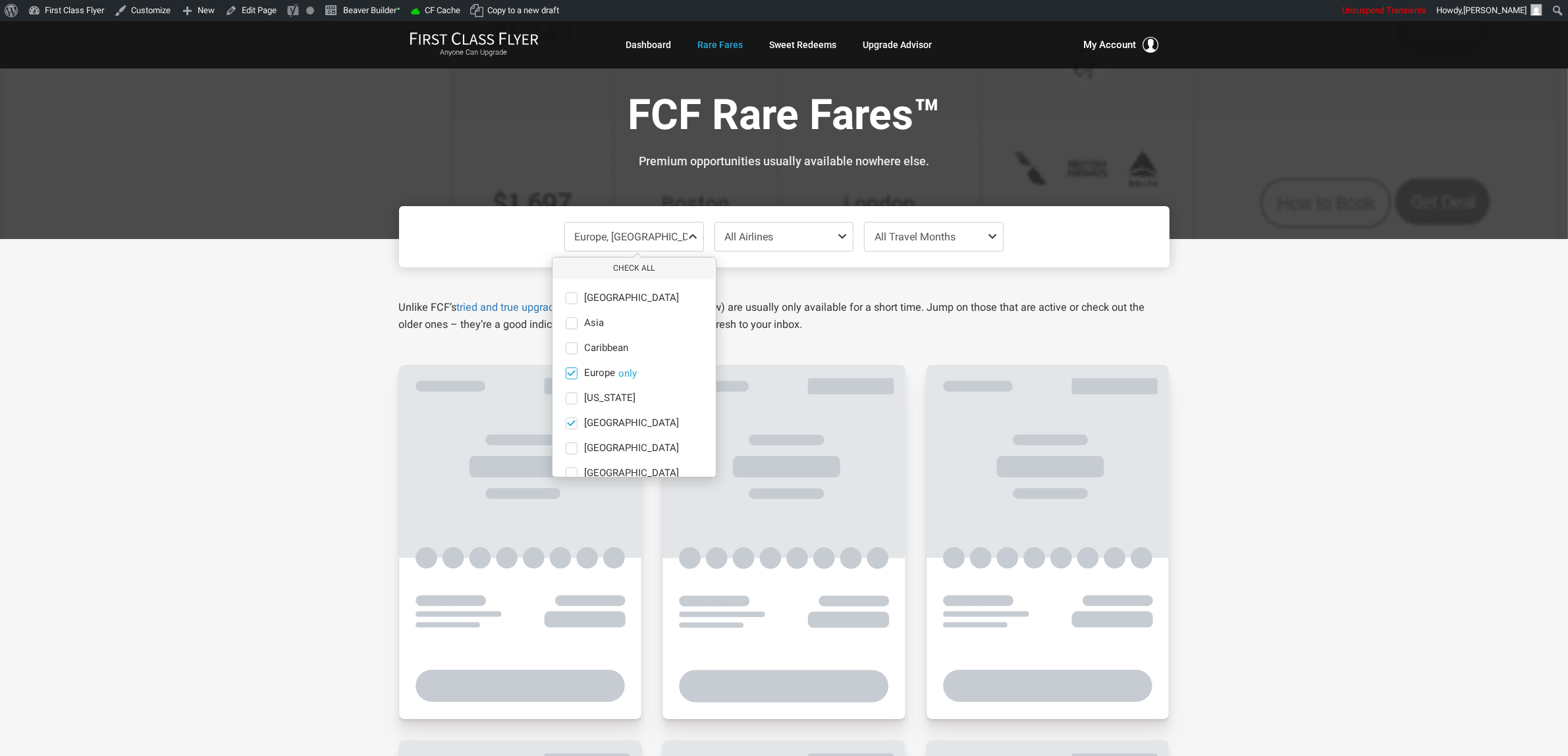
click at [590, 370] on span "Europe" at bounding box center [599, 373] width 31 height 12
click at [0, 0] on input "Europe only" at bounding box center [0, 0] width 0 height 0
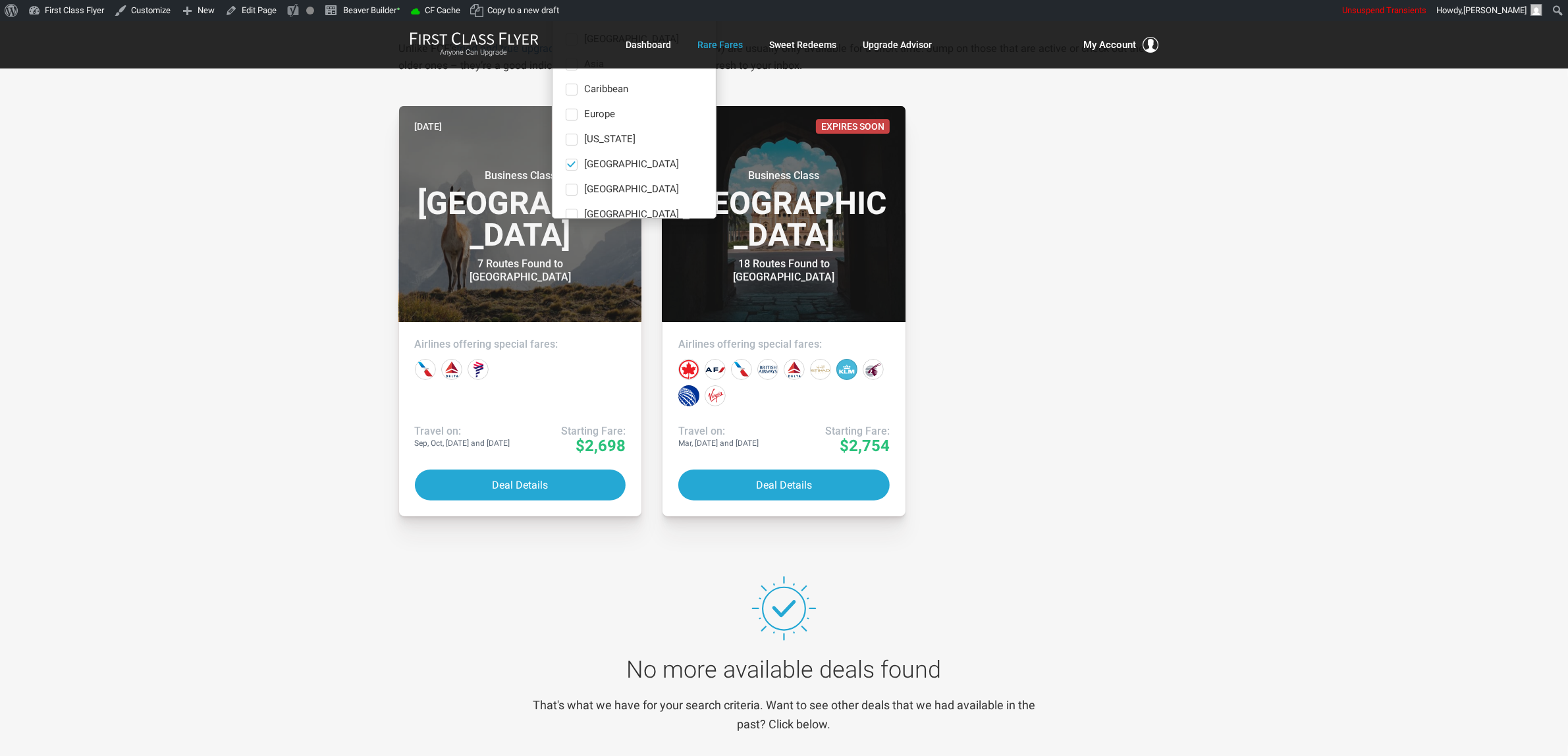
scroll to position [247, 0]
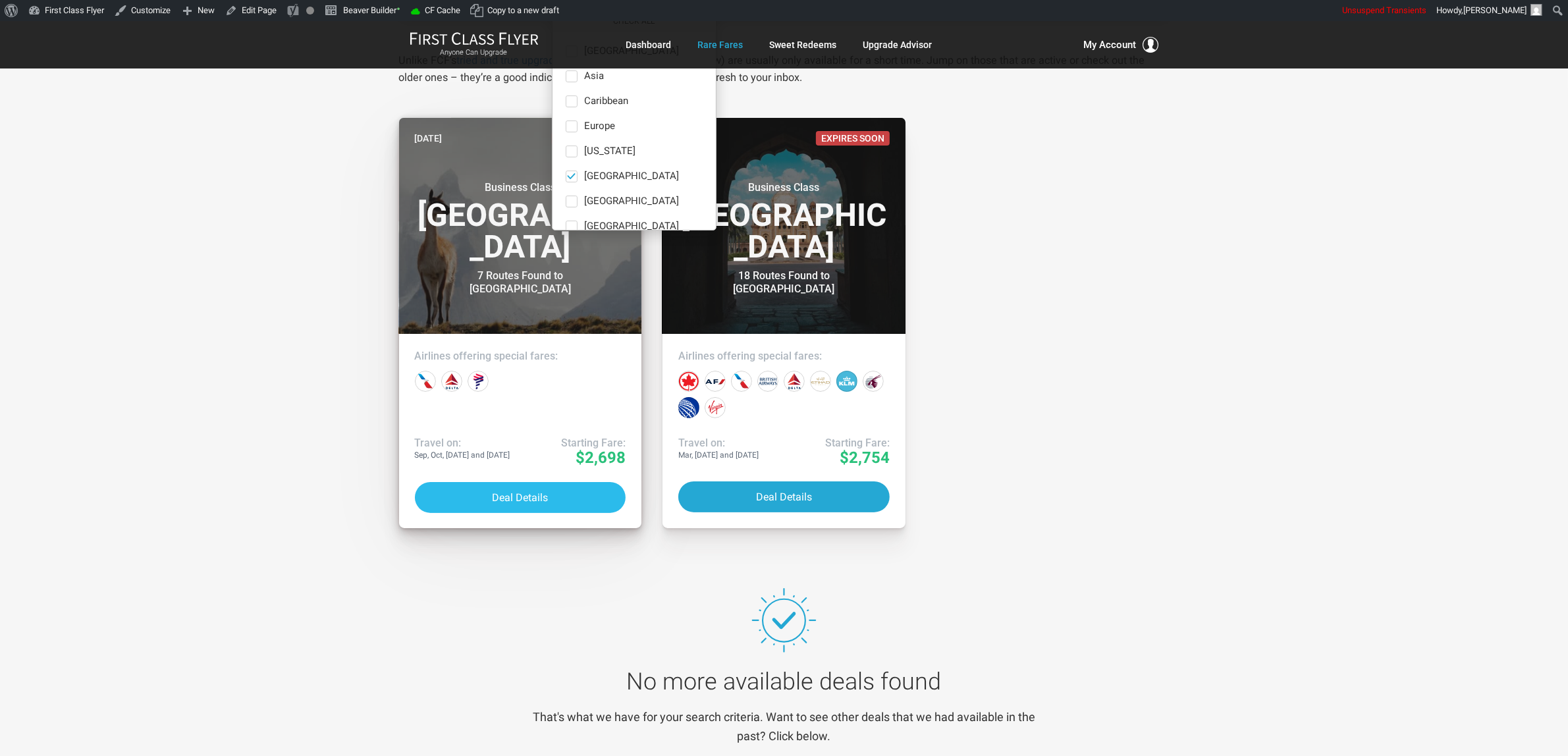
click at [545, 499] on button "Deal Details" at bounding box center [520, 498] width 211 height 31
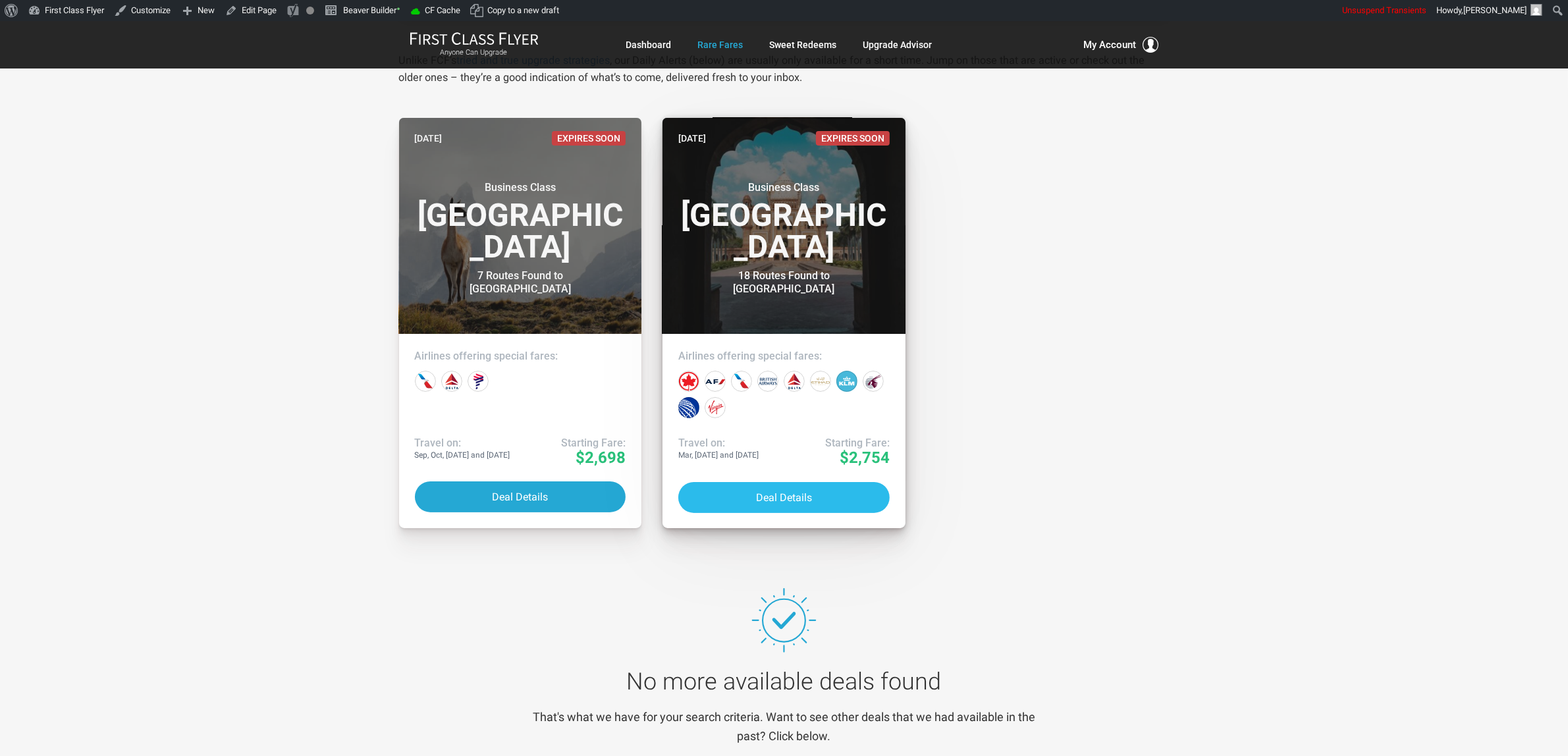
click at [742, 504] on button "Deal Details" at bounding box center [783, 498] width 211 height 31
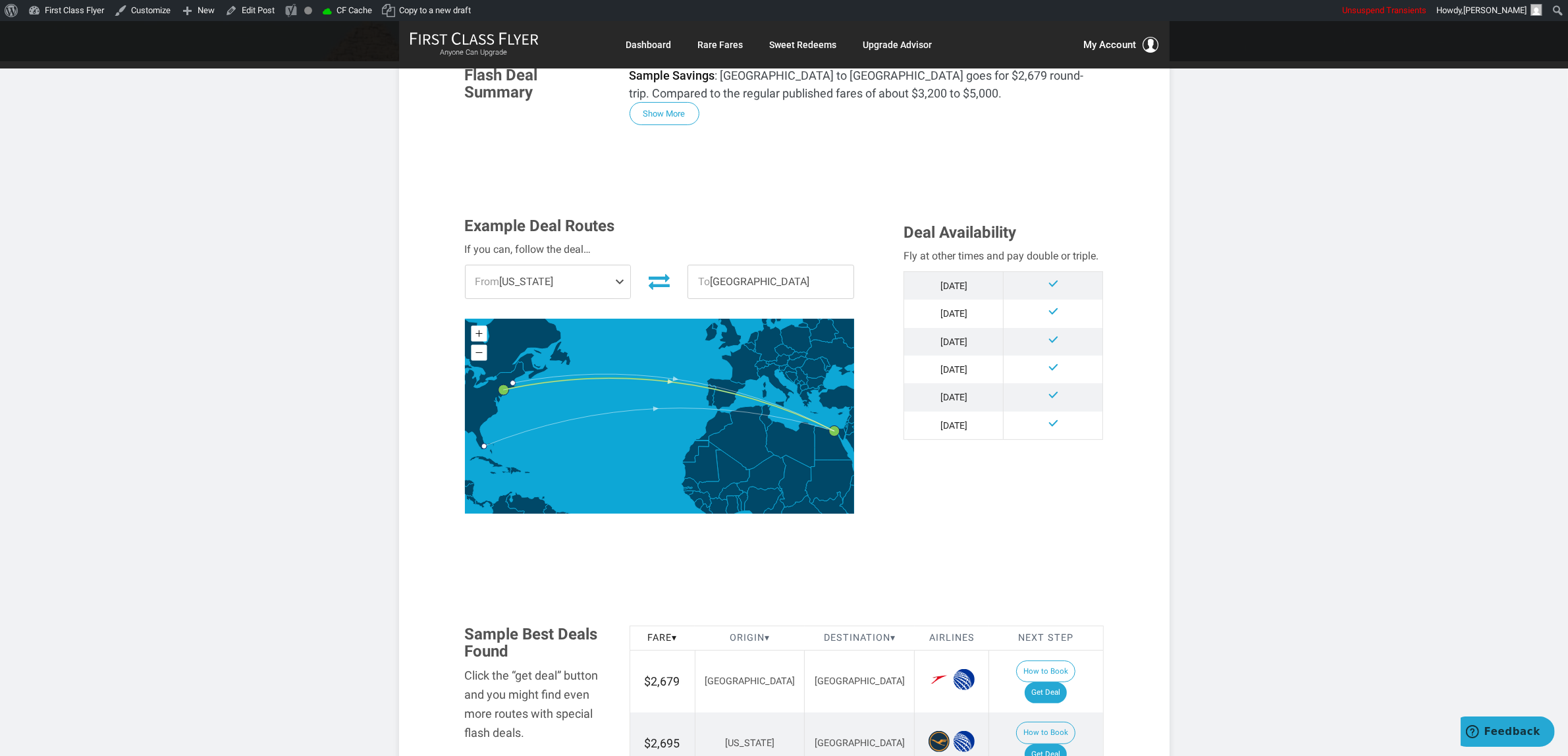
scroll to position [330, 0]
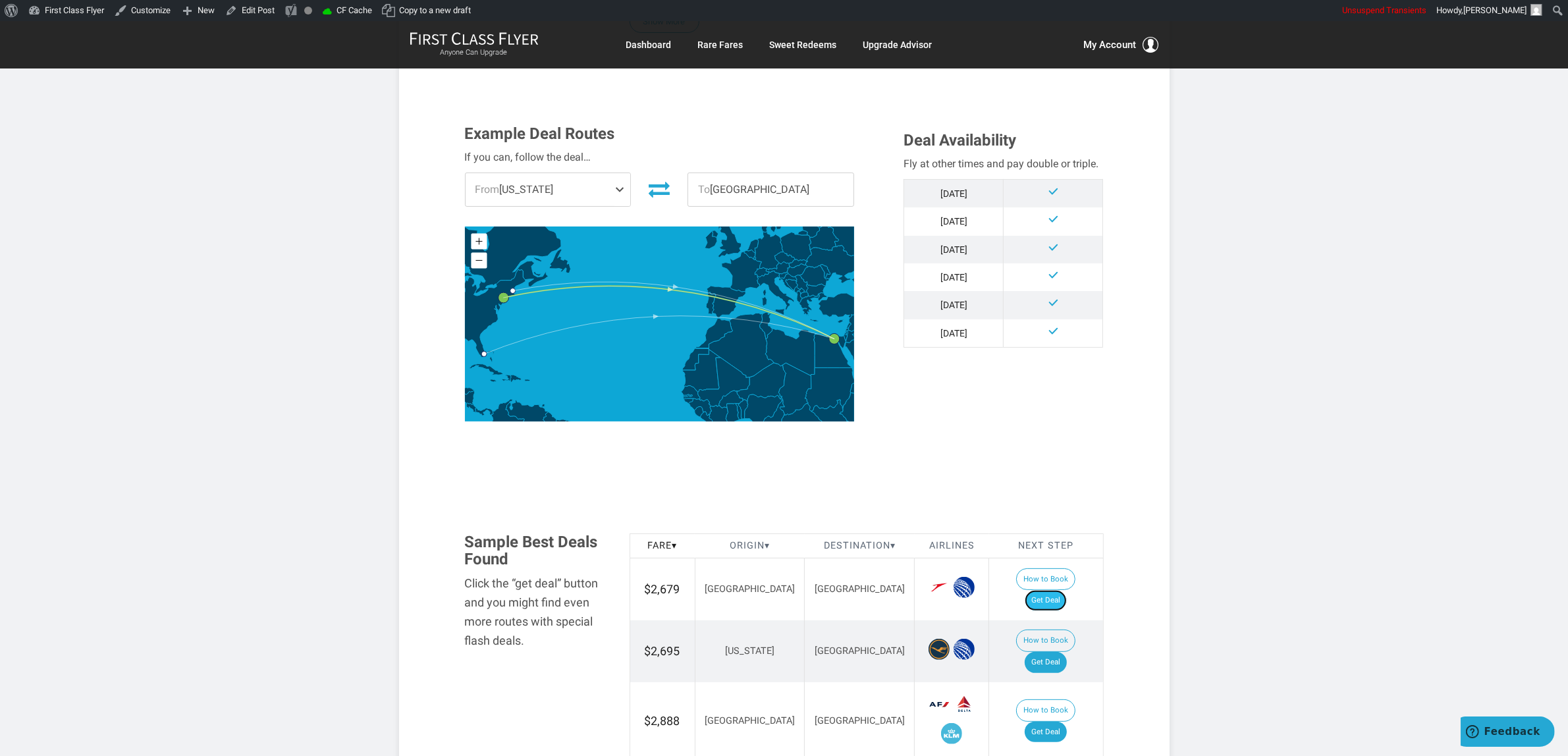
click at [1061, 591] on link "Get Deal" at bounding box center [1046, 601] width 42 height 21
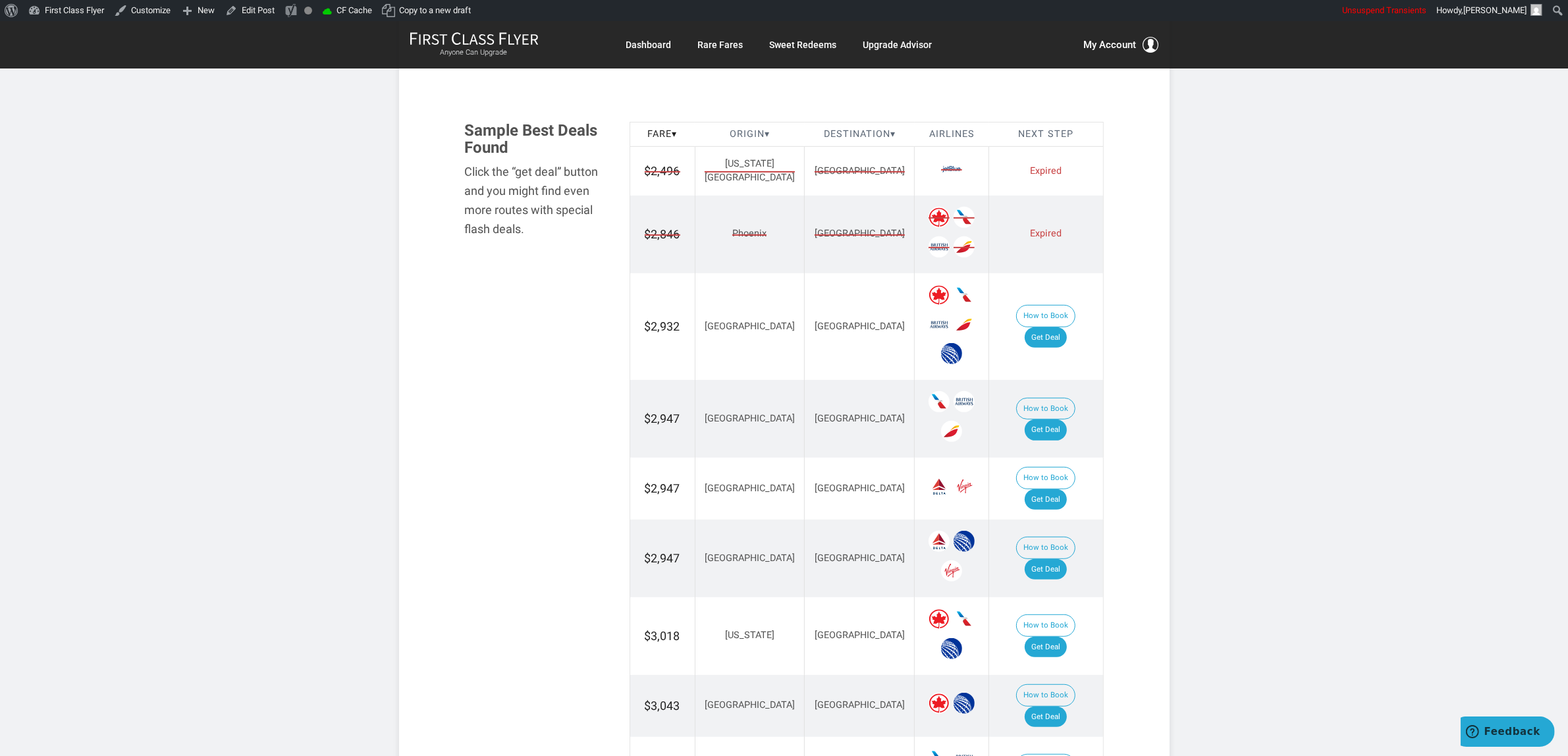
scroll to position [247, 0]
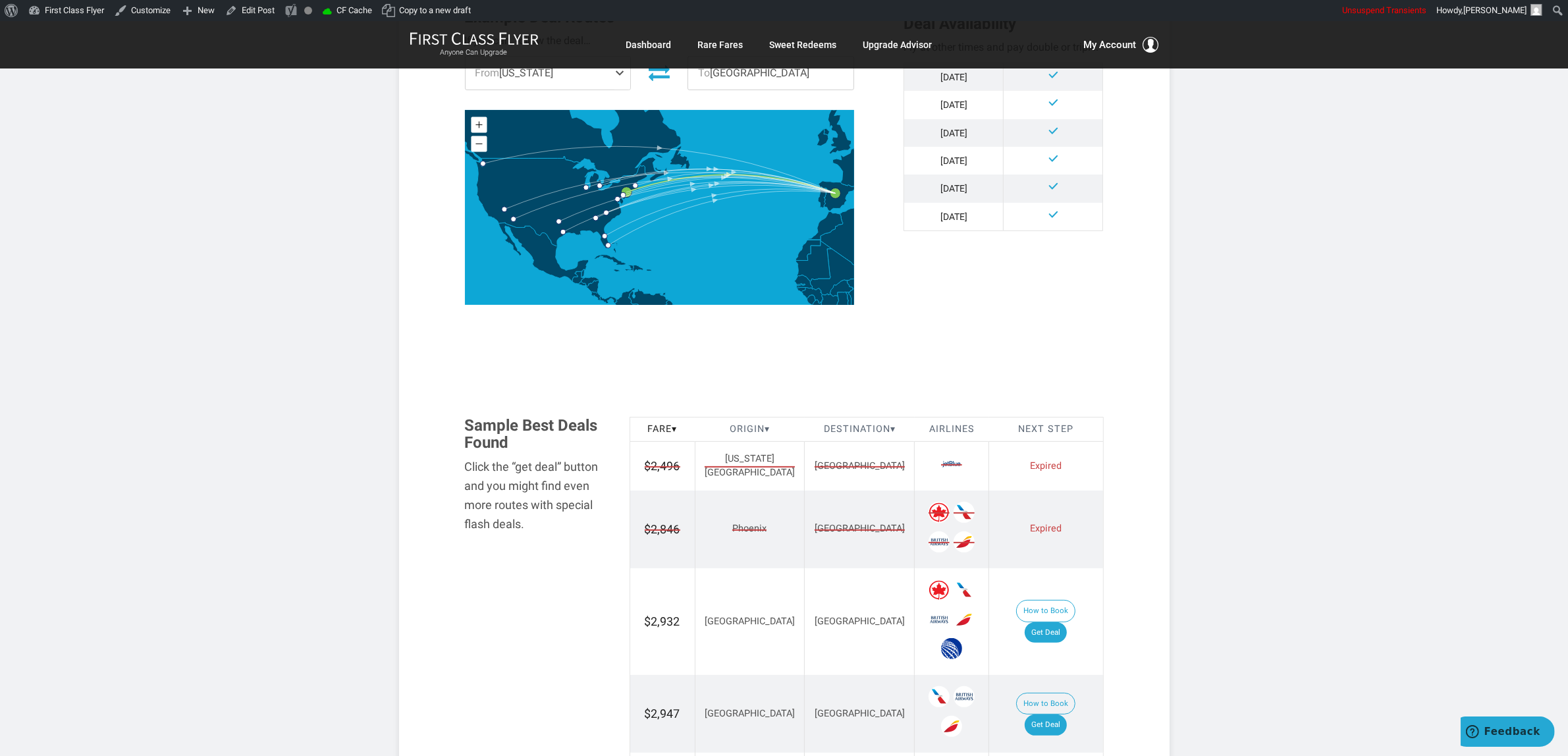
scroll to position [494, 0]
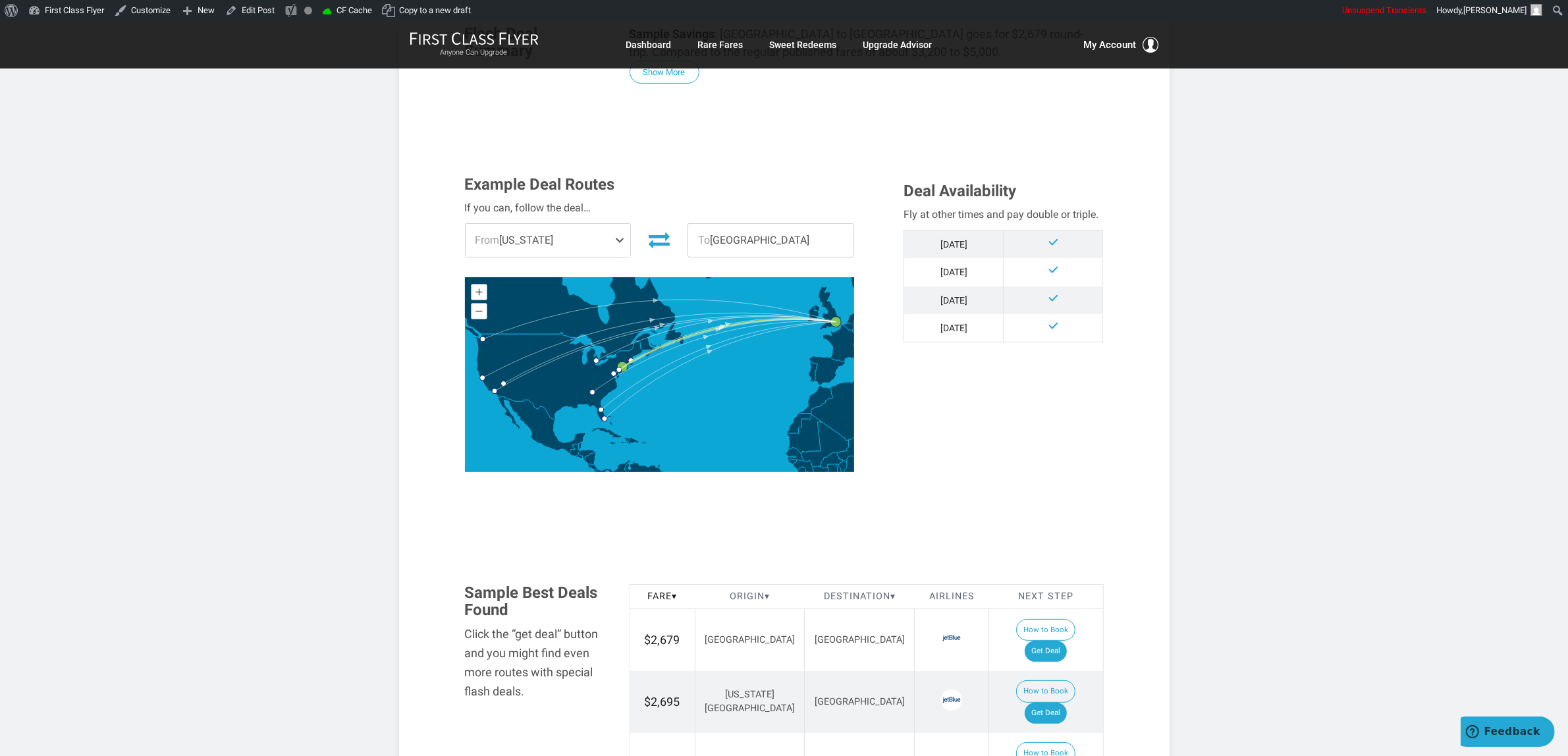
scroll to position [576, 0]
